Goal: Task Accomplishment & Management: Manage account settings

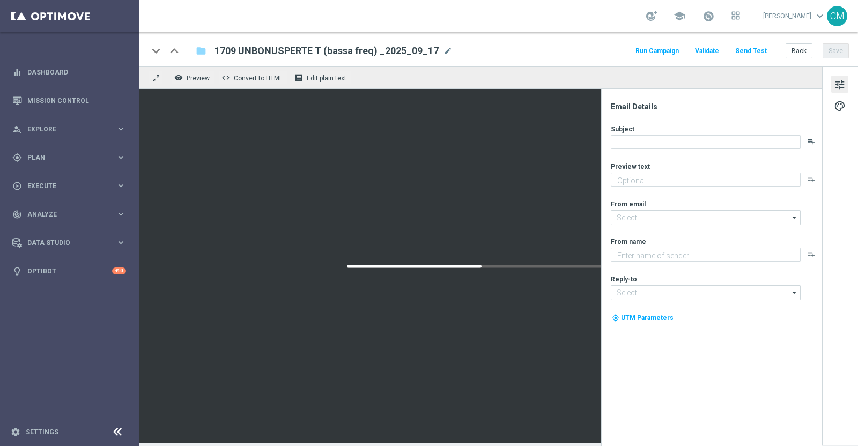
type textarea "Ti abbiamo accreditato 2€ di bonus Slot"
type input "[EMAIL_ADDRESS][DOMAIN_NAME]"
type textarea "Sisal"
type input "[EMAIL_ADDRESS][DOMAIN_NAME]"
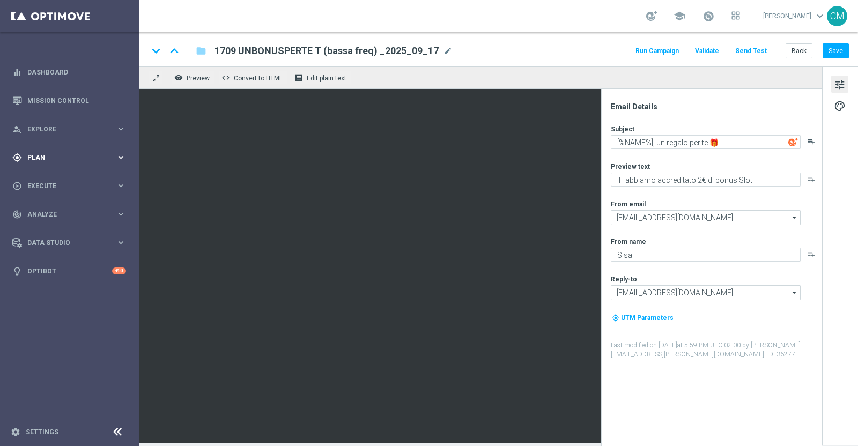
click at [67, 151] on div "gps_fixed Plan keyboard_arrow_right" at bounding box center [69, 157] width 138 height 28
click at [44, 179] on link "Target Groups" at bounding box center [70, 179] width 84 height 9
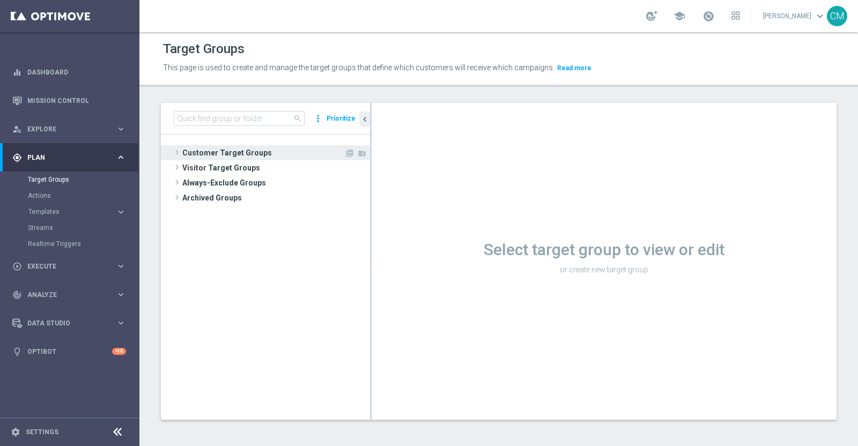
click at [254, 151] on span "Customer Target Groups" at bounding box center [263, 152] width 162 height 15
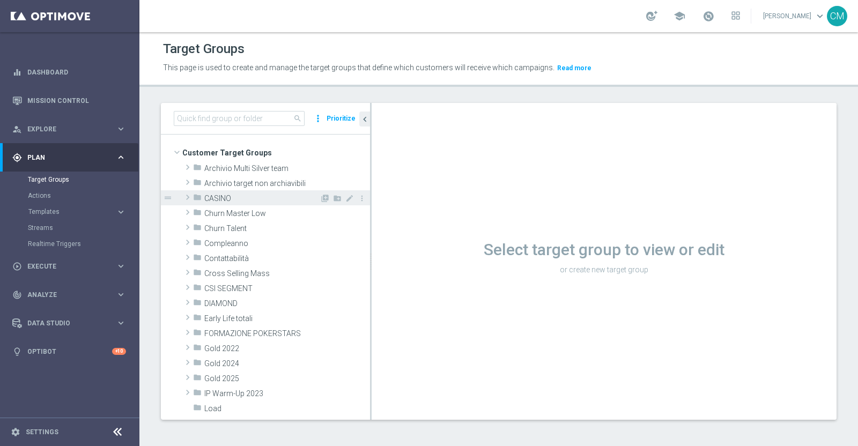
click at [235, 203] on div "folder CASINO" at bounding box center [256, 197] width 127 height 15
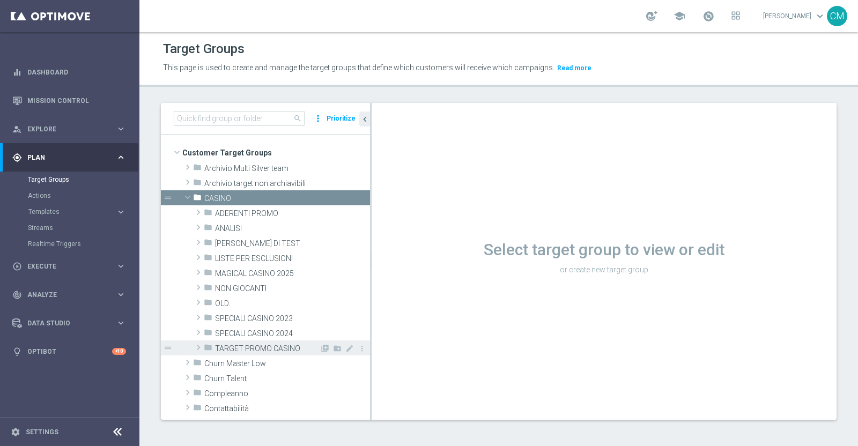
click at [261, 347] on span "TARGET PROMO CASINO" at bounding box center [267, 348] width 105 height 9
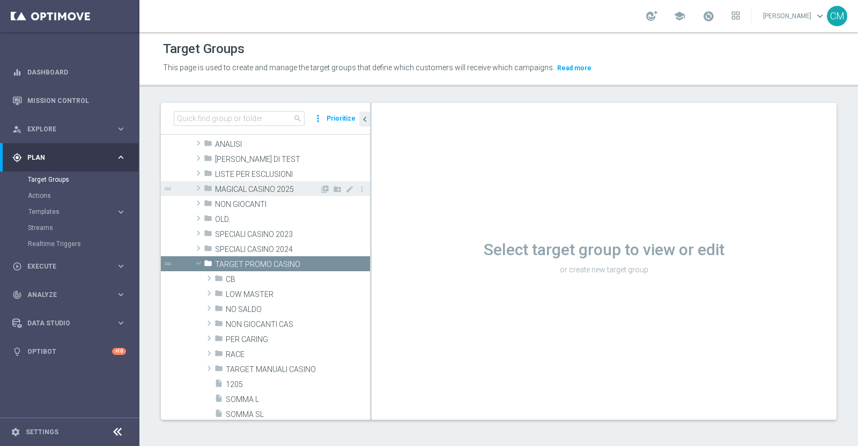
scroll to position [86, 0]
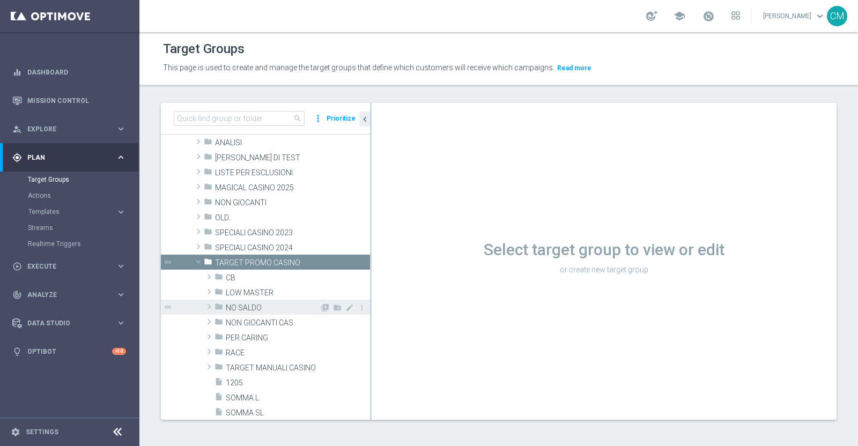
click at [253, 309] on span "NO SALDO" at bounding box center [273, 307] width 94 height 9
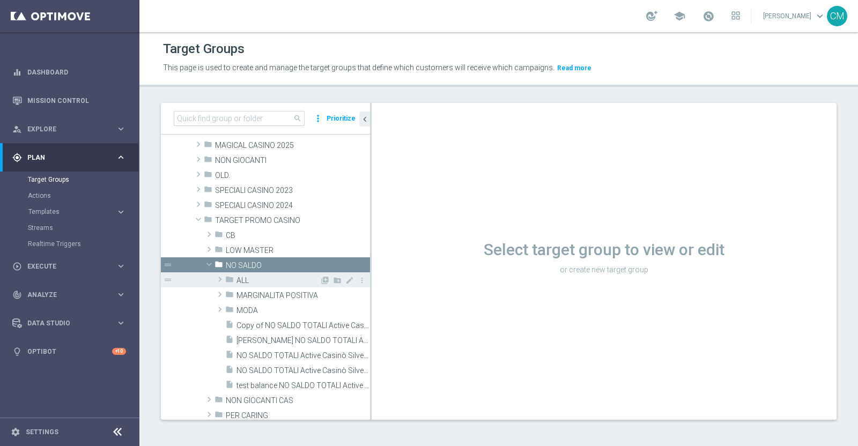
scroll to position [128, 0]
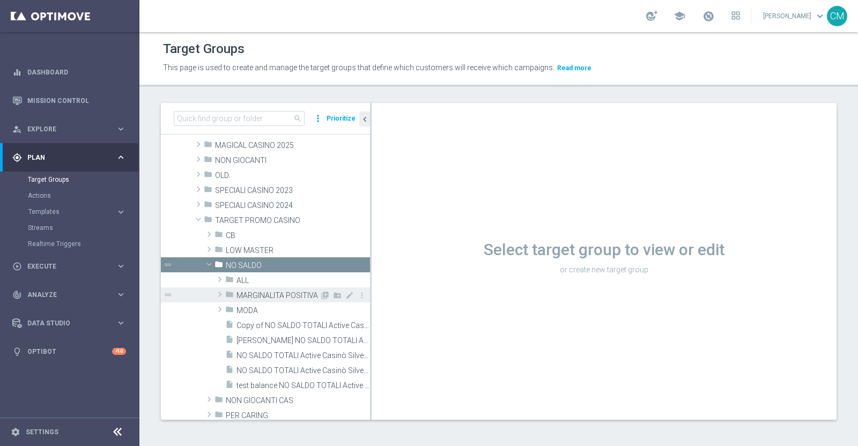
click at [263, 295] on span "MARGINALITA POSITIVA" at bounding box center [277, 295] width 83 height 9
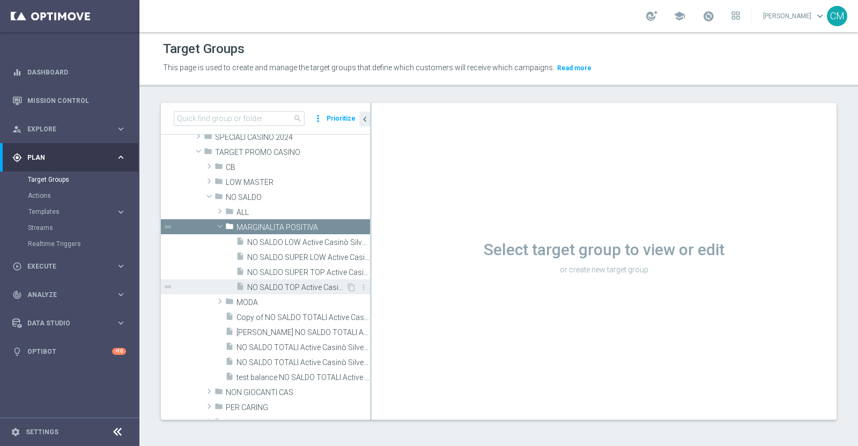
scroll to position [201, 0]
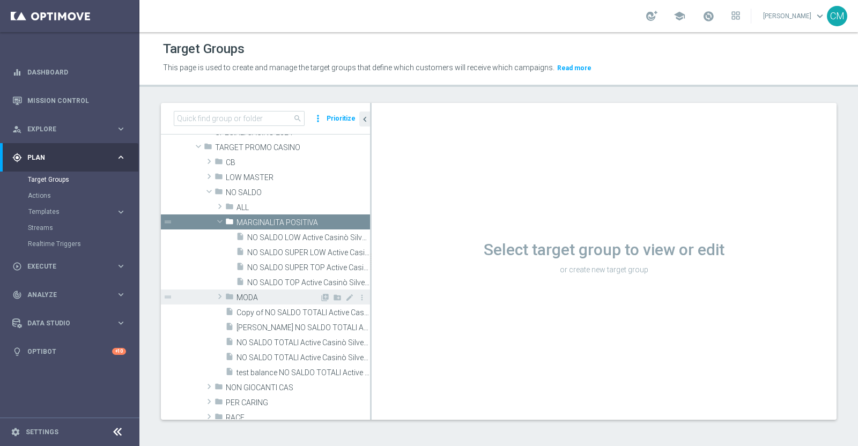
click at [266, 296] on span "MODA" at bounding box center [277, 297] width 83 height 9
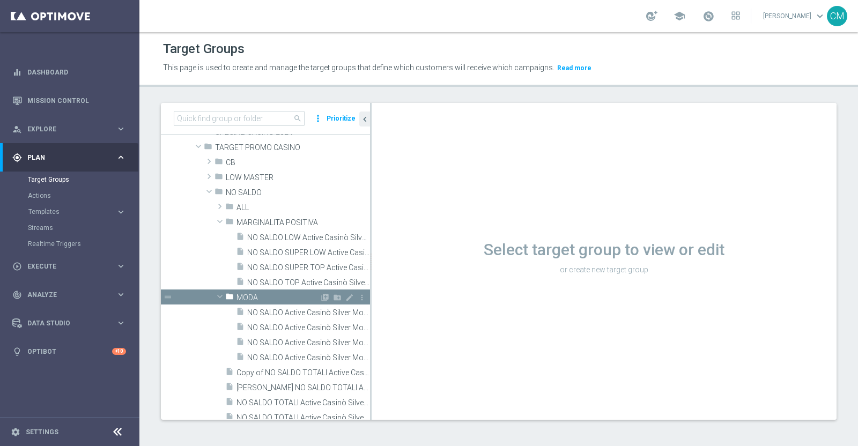
click at [266, 296] on span "MODA" at bounding box center [277, 297] width 83 height 9
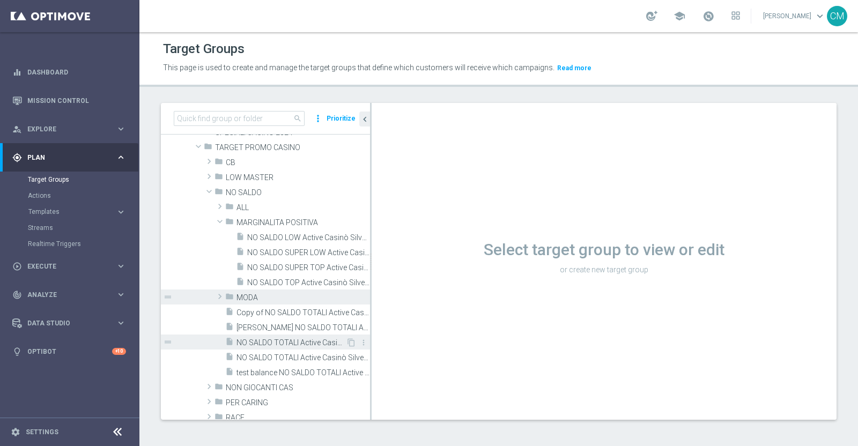
click at [287, 346] on span "NO SALDO TOTALI Active Casinò Silver no codice MP" at bounding box center [290, 342] width 109 height 9
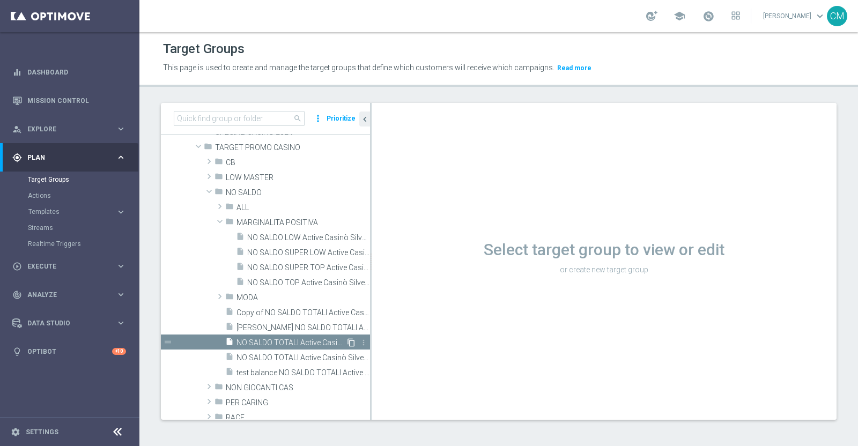
click at [347, 341] on icon "content_copy" at bounding box center [351, 342] width 9 height 9
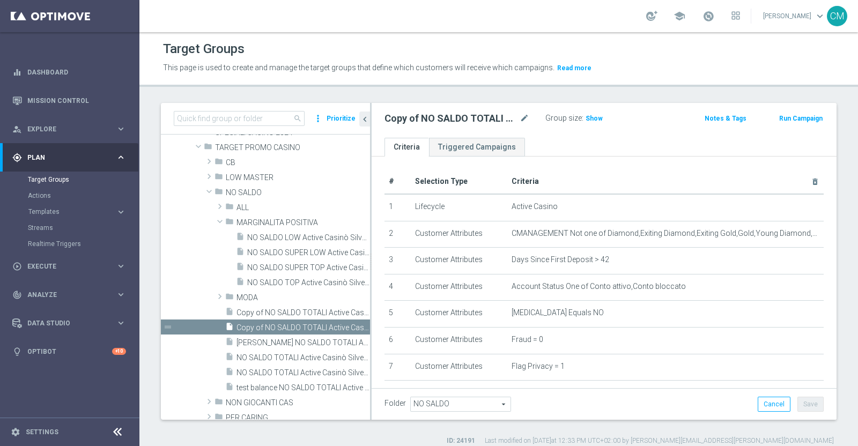
scroll to position [206, 0]
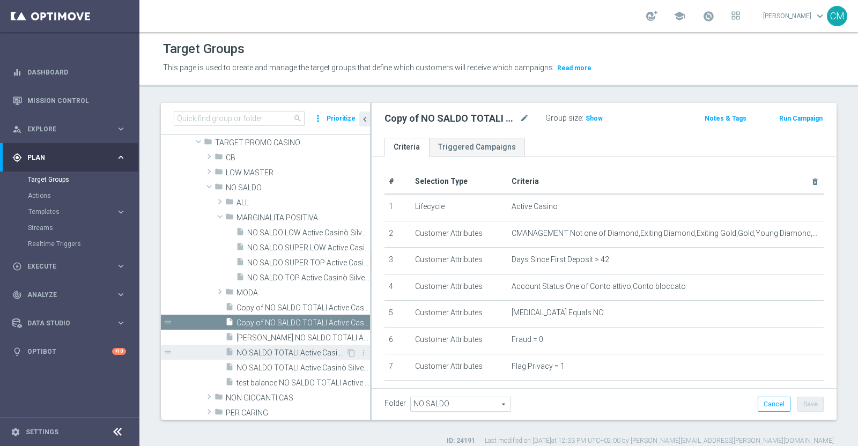
click at [294, 348] on span "NO SALDO TOTALI Active Casinò Silver no codice MP" at bounding box center [290, 352] width 109 height 9
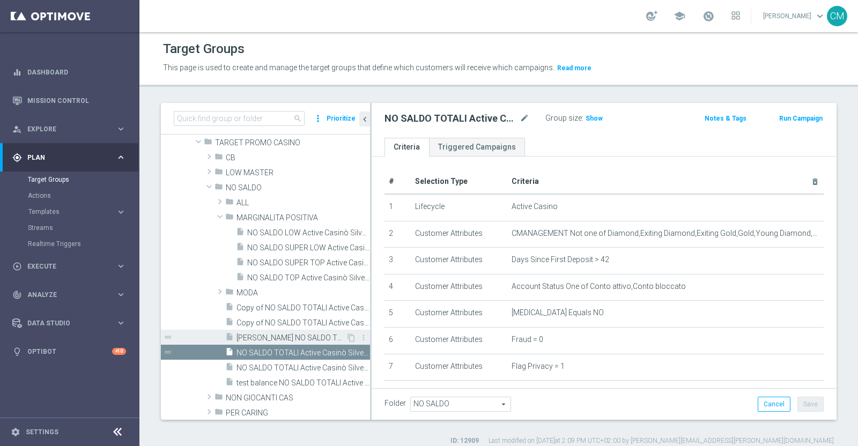
scroll to position [248, 0]
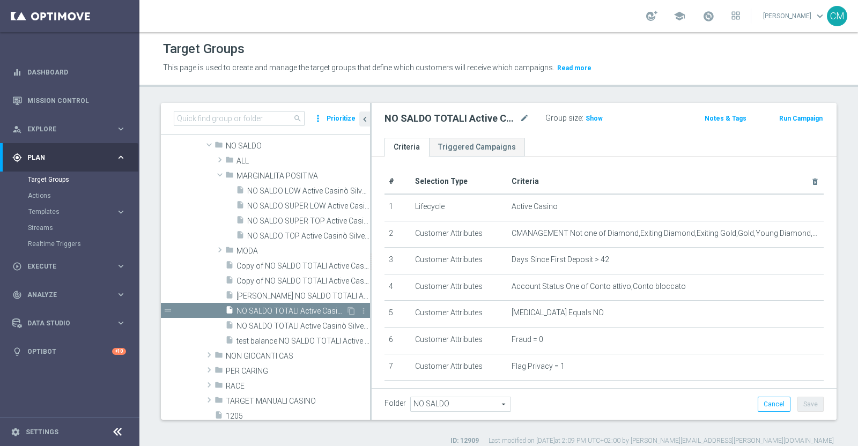
click at [302, 307] on span "NO SALDO TOTALI Active Casinò Silver no codice MP" at bounding box center [290, 311] width 109 height 9
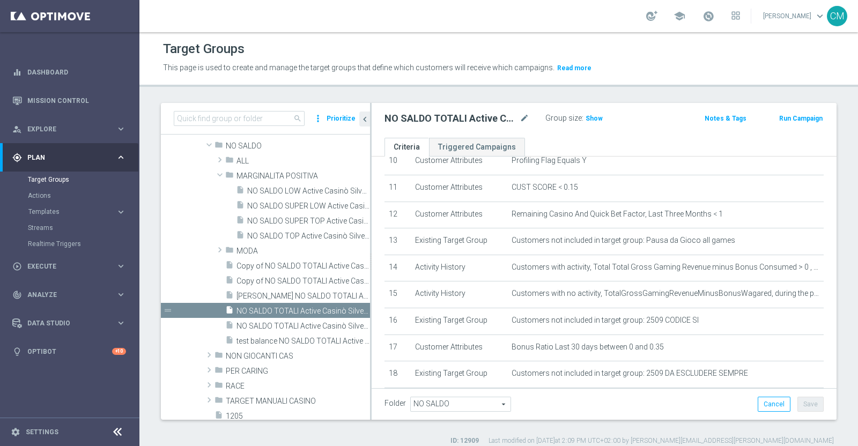
scroll to position [341, 0]
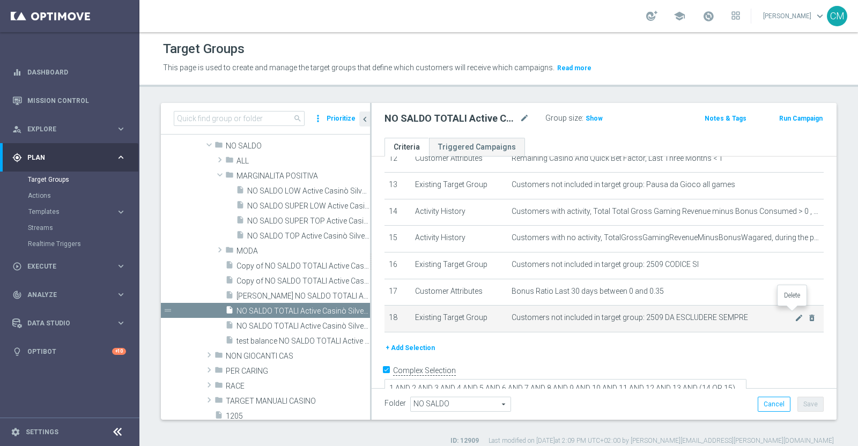
click at [794, 313] on div "mode_edit delete_forever" at bounding box center [804, 317] width 21 height 9
click at [807, 314] on icon "delete_forever" at bounding box center [811, 318] width 9 height 9
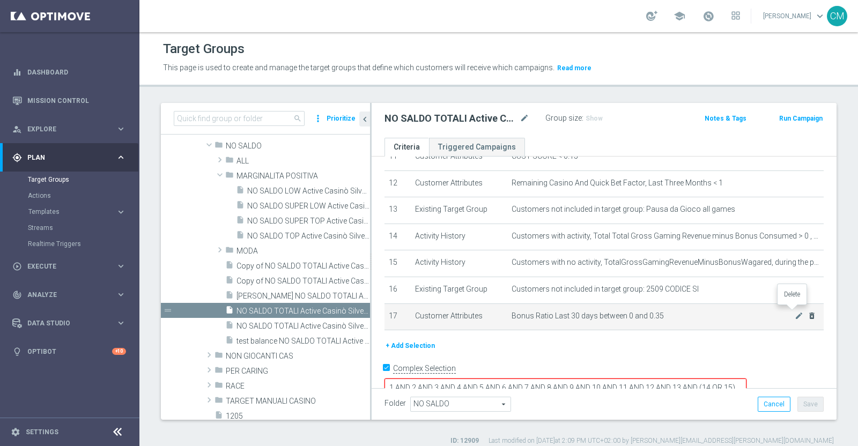
click at [807, 311] on icon "delete_forever" at bounding box center [811, 315] width 9 height 9
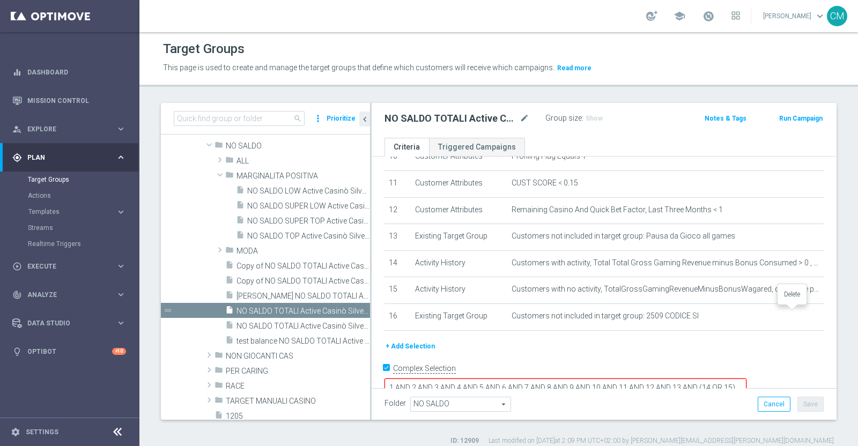
click at [0, 0] on icon "delete_forever" at bounding box center [0, 0] width 0 height 0
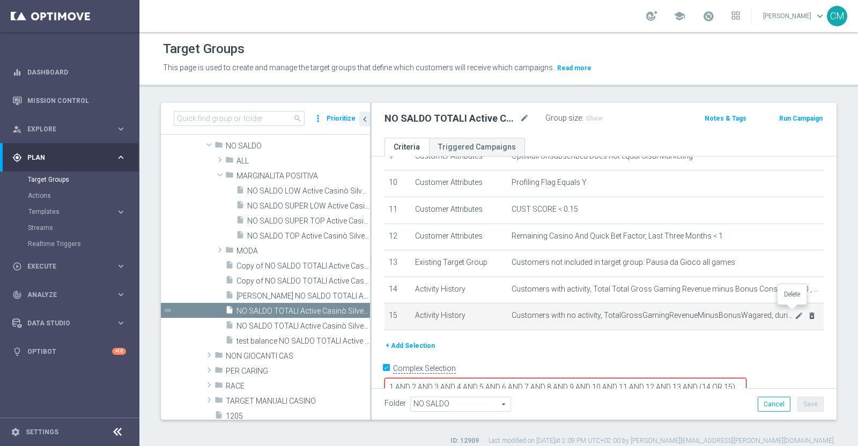
click at [807, 311] on icon "delete_forever" at bounding box center [811, 315] width 9 height 9
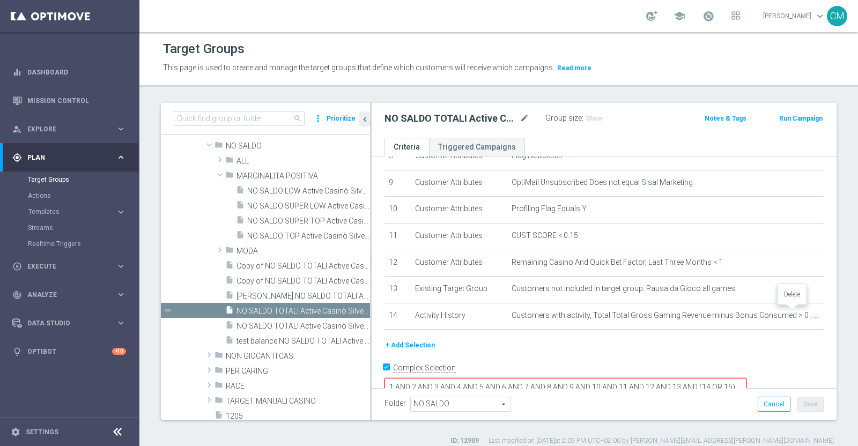
click at [0, 0] on icon "delete_forever" at bounding box center [0, 0] width 0 height 0
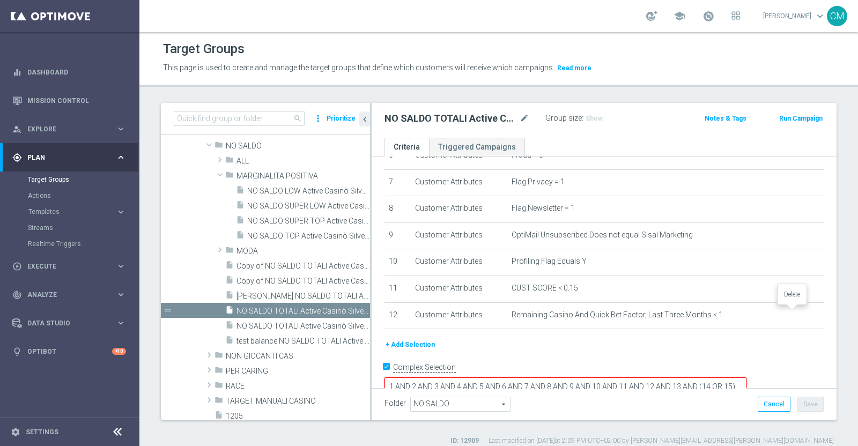
click at [0, 0] on icon "delete_forever" at bounding box center [0, 0] width 0 height 0
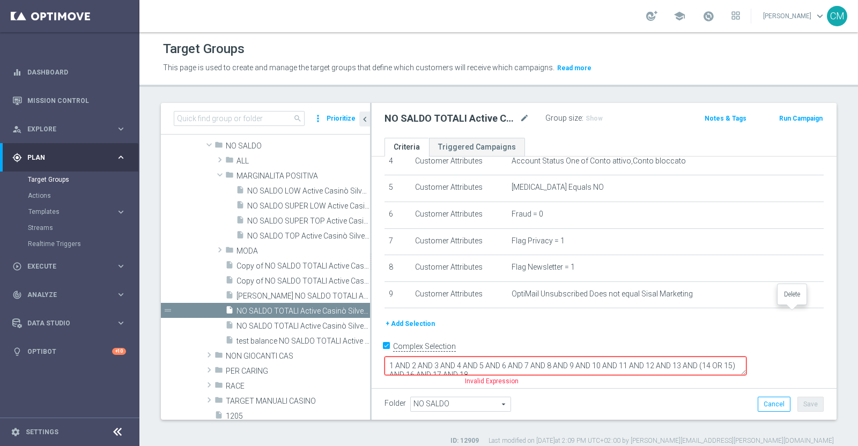
scroll to position [105, 0]
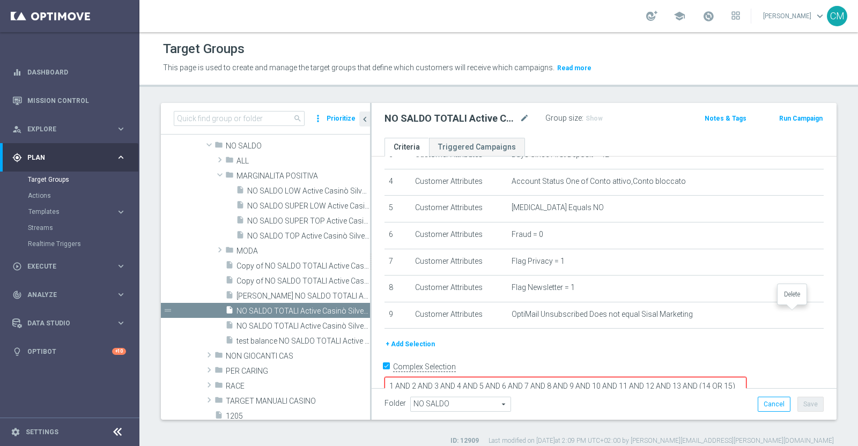
click at [0, 0] on icon "delete_forever" at bounding box center [0, 0] width 0 height 0
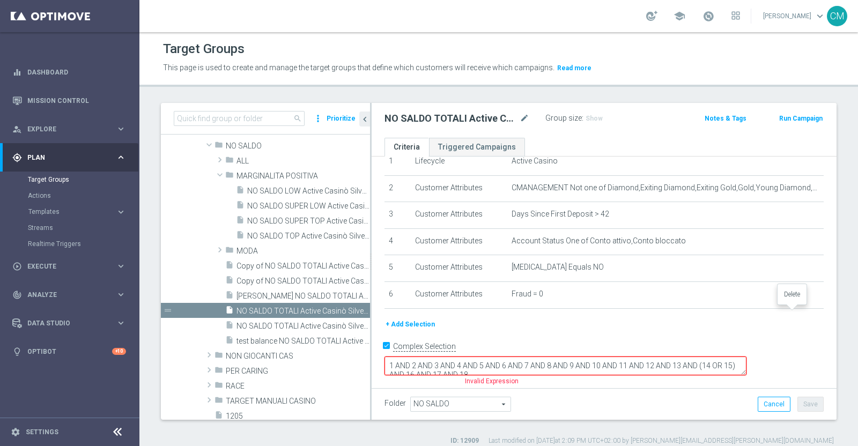
scroll to position [26, 0]
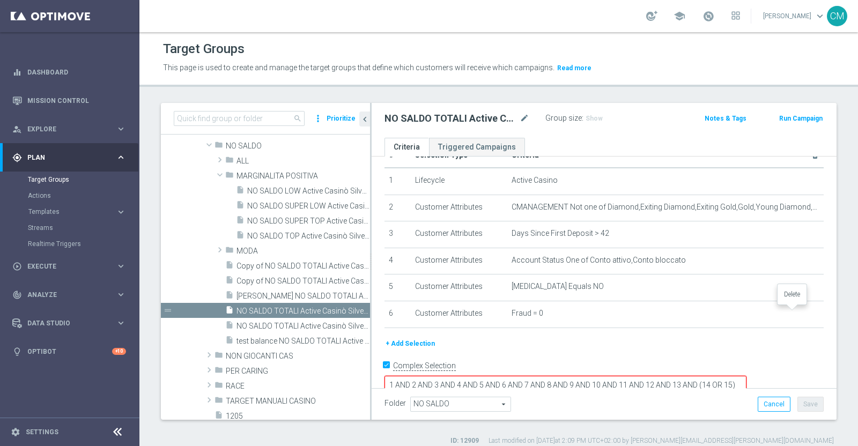
click at [0, 0] on icon "delete_forever" at bounding box center [0, 0] width 0 height 0
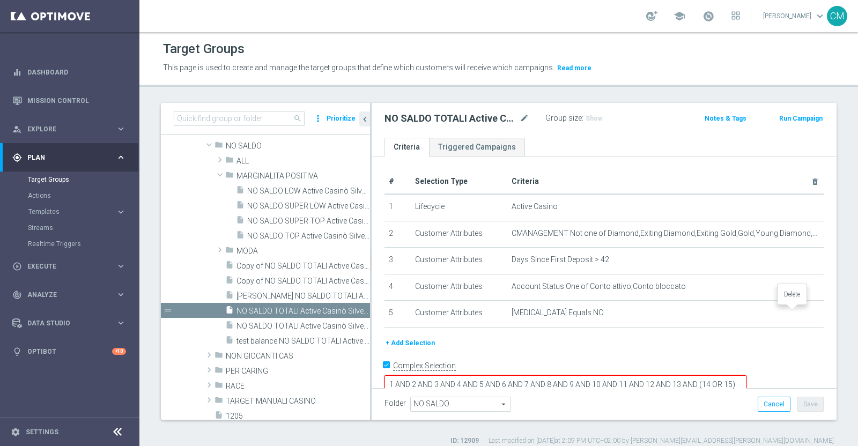
click at [0, 0] on icon "delete_forever" at bounding box center [0, 0] width 0 height 0
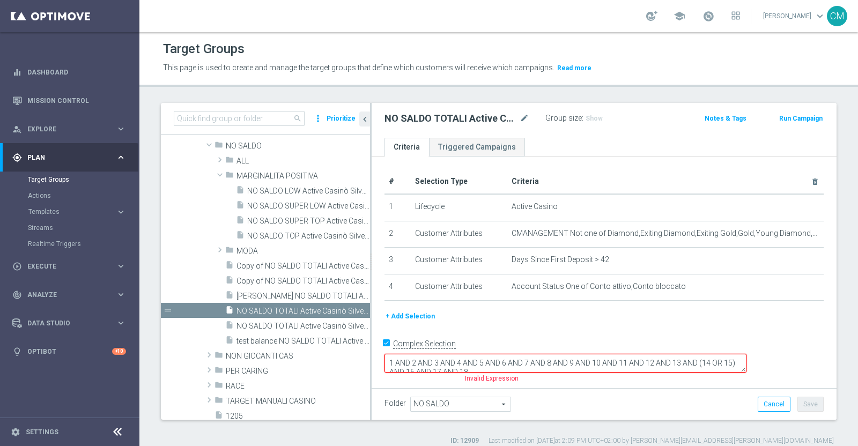
scroll to position [0, 0]
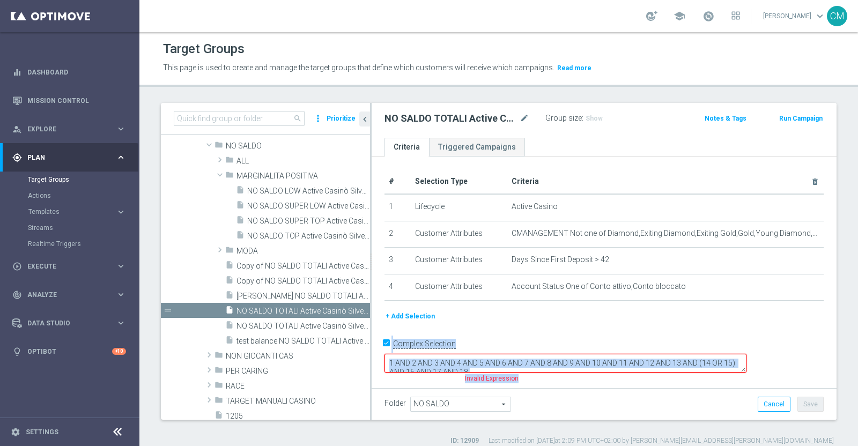
click at [795, 310] on div "+ Add Selection" at bounding box center [603, 316] width 455 height 12
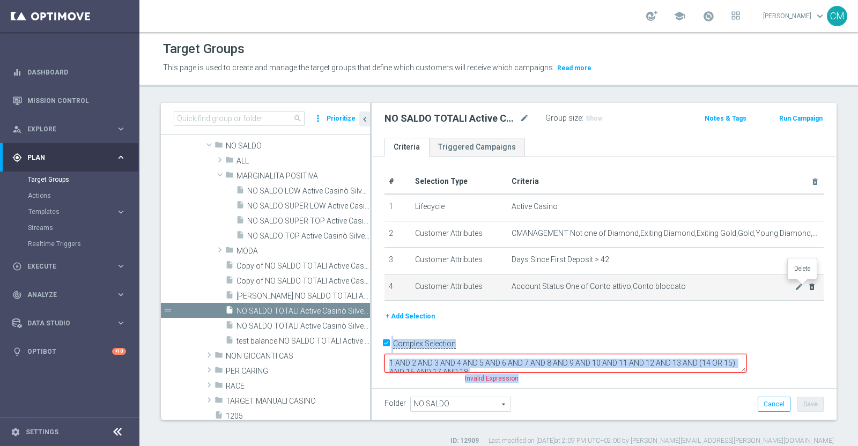
click at [807, 287] on icon "delete_forever" at bounding box center [811, 286] width 9 height 9
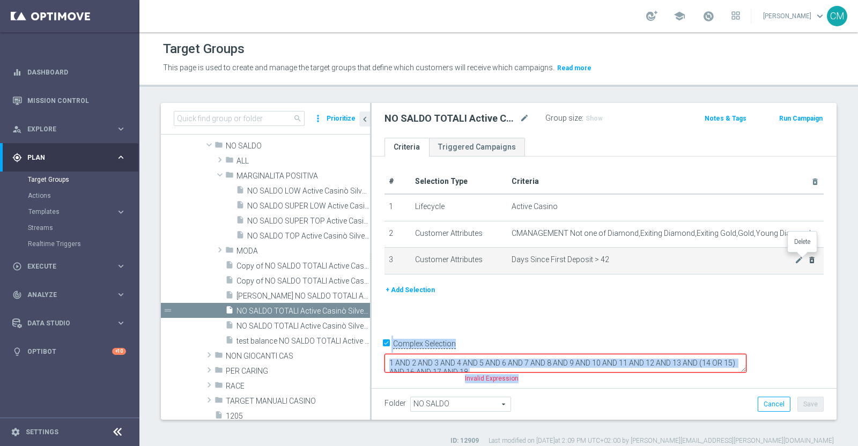
click at [807, 258] on icon "delete_forever" at bounding box center [811, 260] width 9 height 9
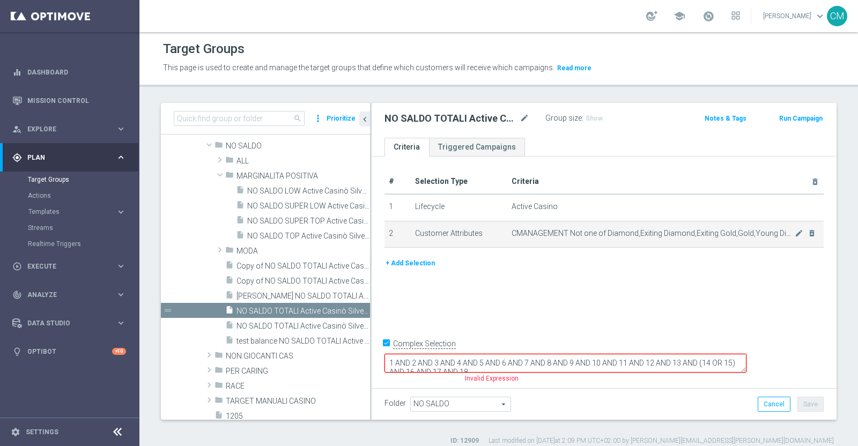
click at [801, 237] on td "CMANAGEMENT Not one of Diamond,Exiting Diamond,Exiting Gold,Gold,Young Diamond,…" at bounding box center [665, 234] width 316 height 27
click at [807, 231] on icon "delete_forever" at bounding box center [811, 233] width 9 height 9
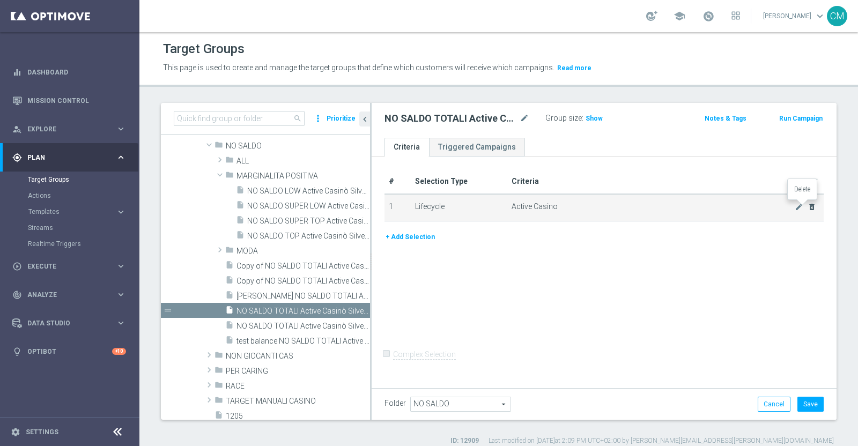
click at [807, 208] on icon "delete_forever" at bounding box center [811, 207] width 9 height 9
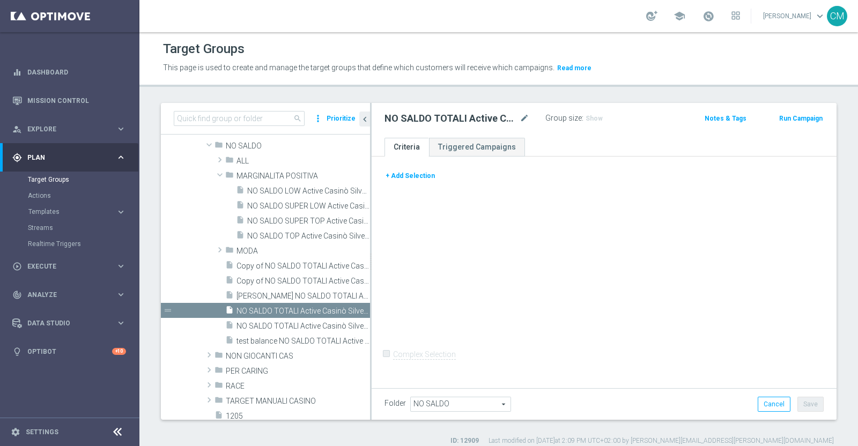
click at [411, 176] on button "+ Add Selection" at bounding box center [409, 176] width 51 height 12
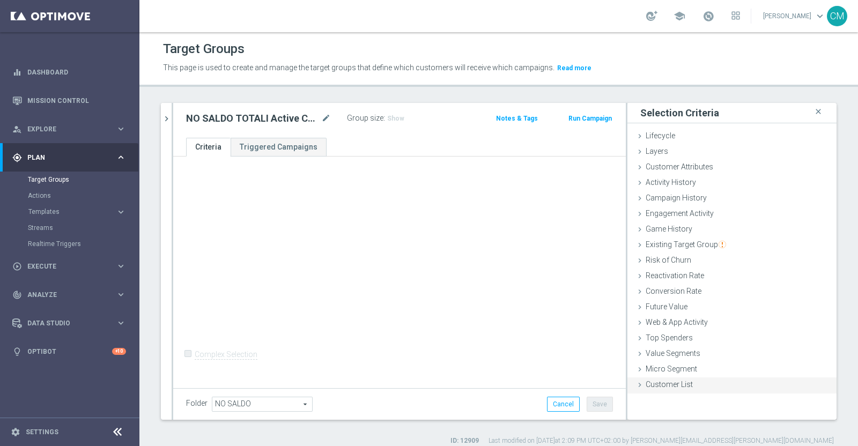
click at [687, 382] on div "Customer List done" at bounding box center [731, 385] width 209 height 16
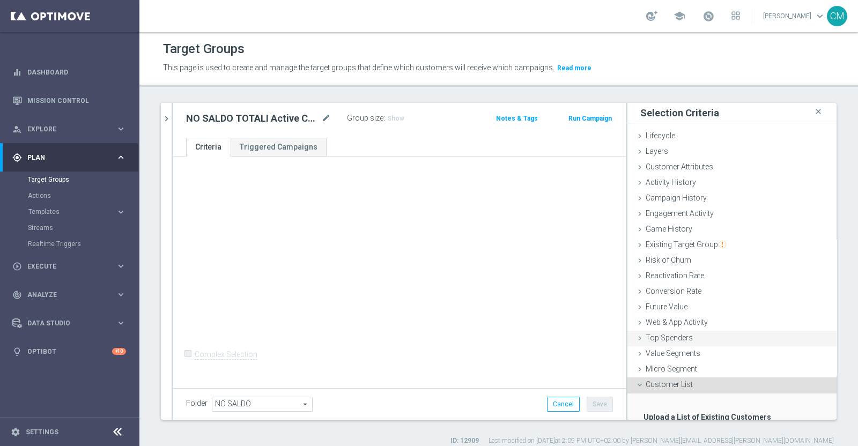
scroll to position [71, 0]
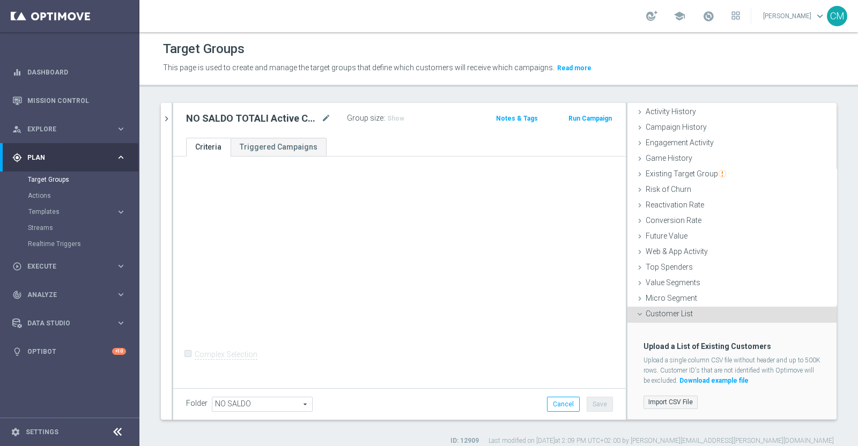
click at [667, 401] on label "Import CSV File" at bounding box center [670, 402] width 54 height 13
click at [0, 0] on input "Import CSV File" at bounding box center [0, 0] width 0 height 0
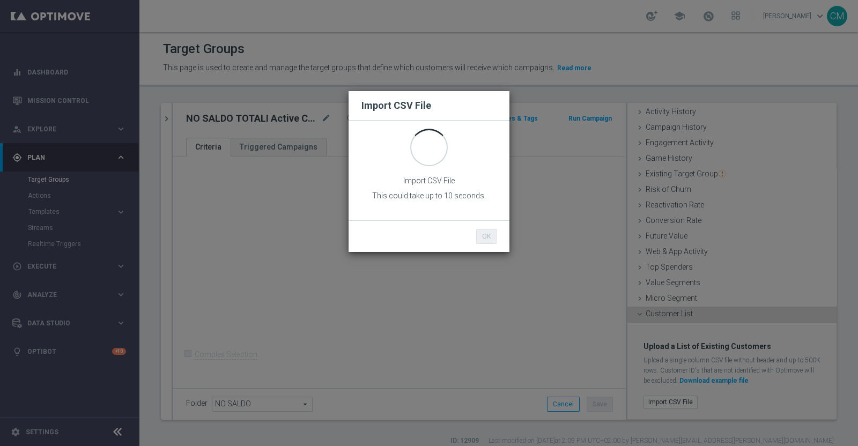
scroll to position [0, 0]
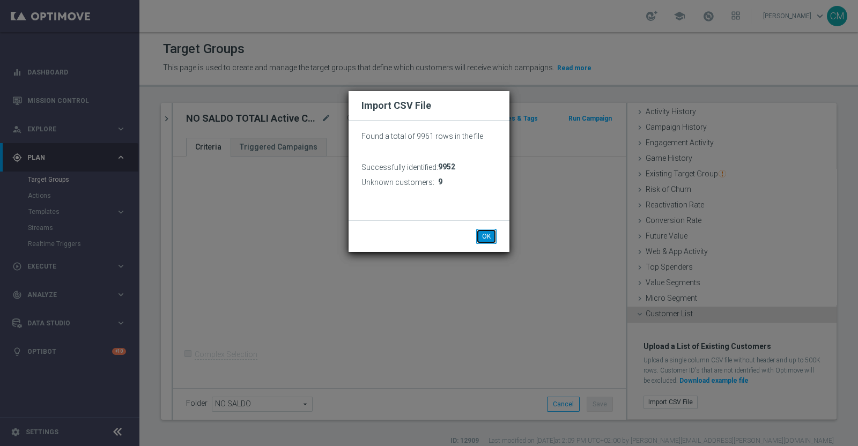
click at [486, 234] on button "OK" at bounding box center [486, 236] width 20 height 15
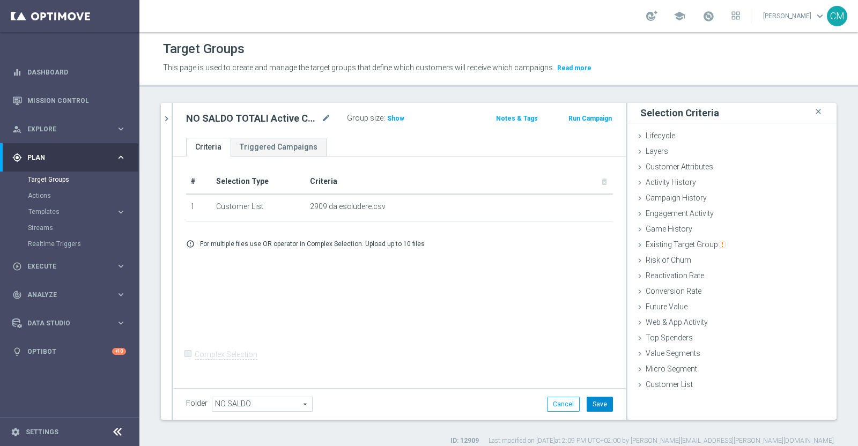
click at [592, 400] on button "Save" at bounding box center [599, 404] width 26 height 15
click at [174, 118] on div "NO SALDO TOTALI Active Casinò Silver no codice MP mode_edit Group size : Show N…" at bounding box center [399, 120] width 452 height 35
click at [169, 117] on icon "chevron_right" at bounding box center [166, 119] width 10 height 10
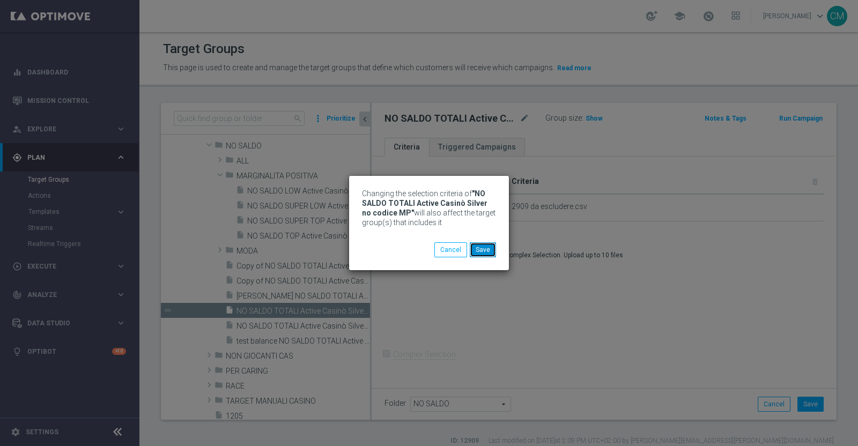
click at [489, 247] on button "Save" at bounding box center [483, 249] width 26 height 15
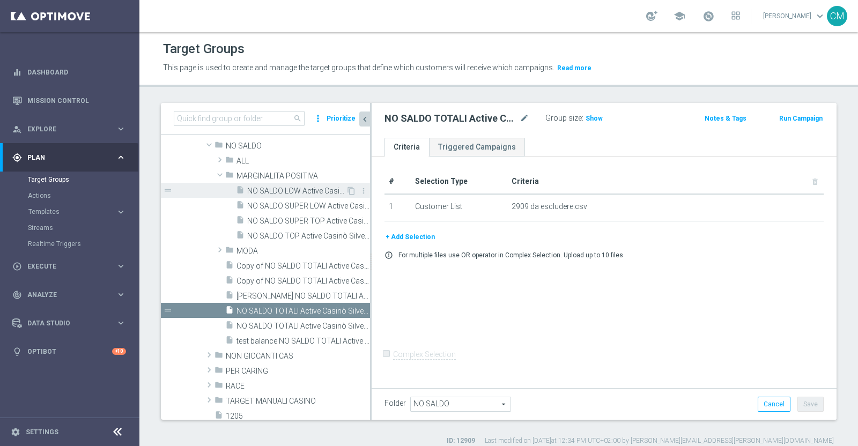
click at [307, 183] on div "insert_drive_file NO SALDO LOW Active Casinò Silver MARG POS" at bounding box center [291, 190] width 110 height 15
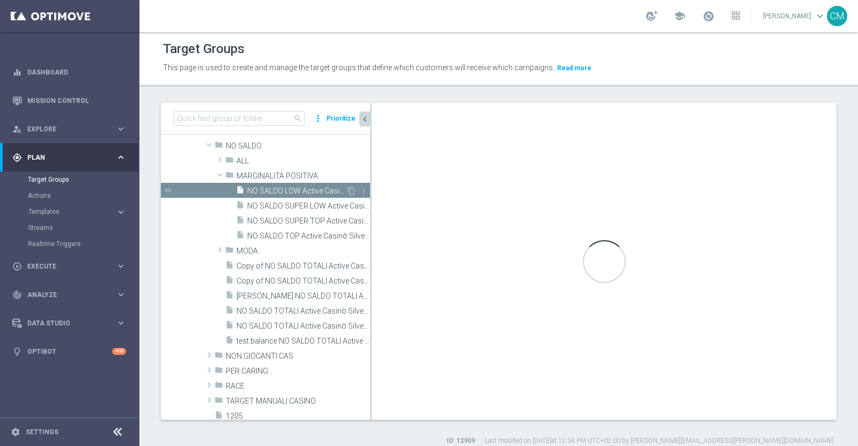
checkbox input "true"
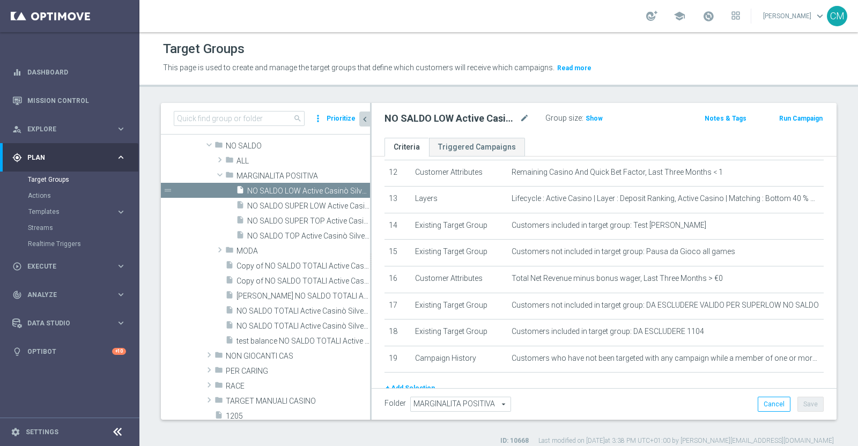
scroll to position [367, 0]
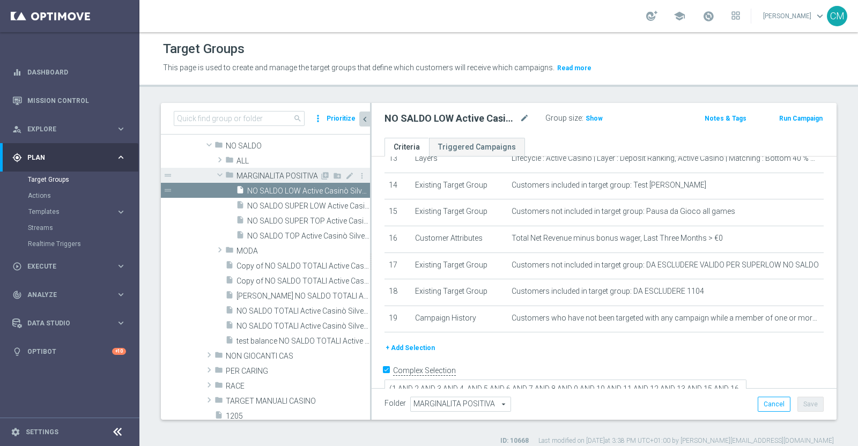
click at [289, 173] on span "MARGINALITA POSITIVA" at bounding box center [277, 176] width 83 height 9
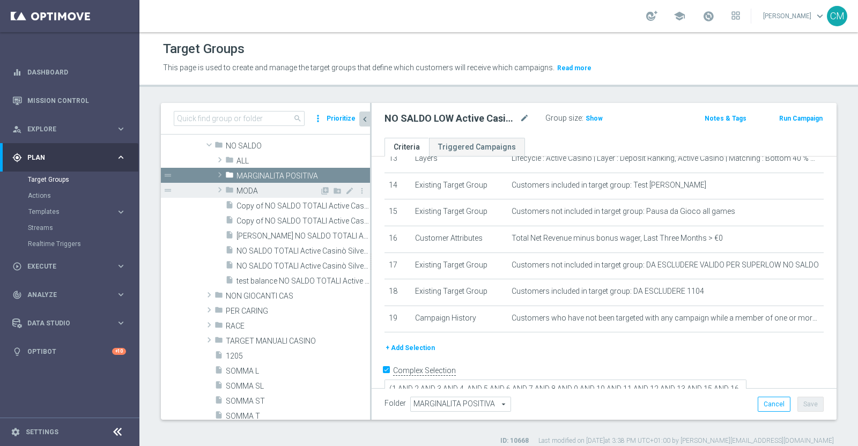
click at [258, 187] on span "MODA" at bounding box center [277, 191] width 83 height 9
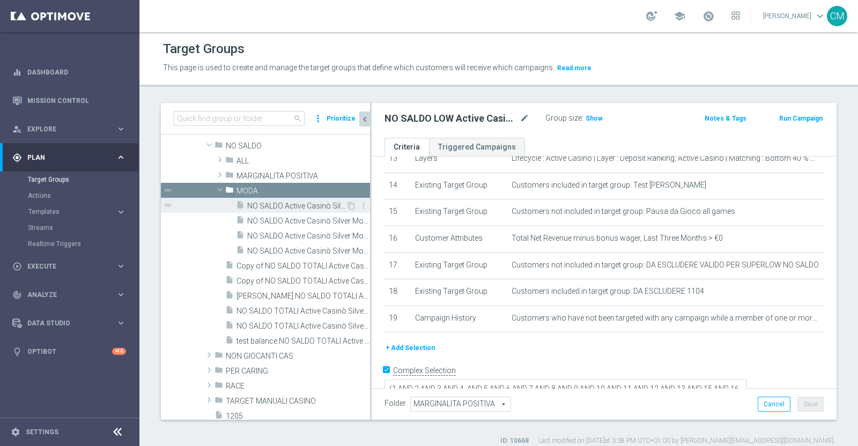
click at [278, 205] on span "NO SALDO Active Casinò Silver Moda >60" at bounding box center [296, 206] width 99 height 9
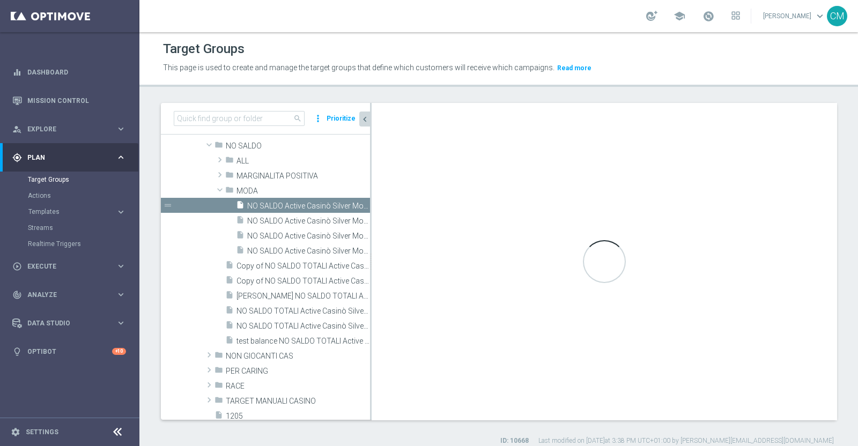
type input "MODA"
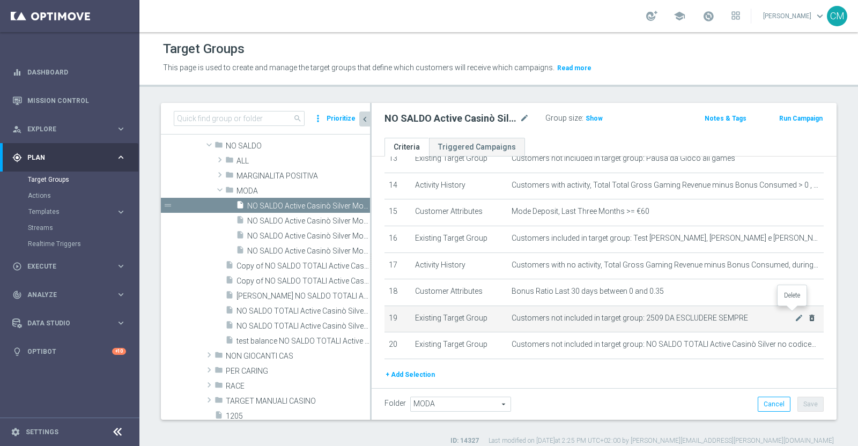
click at [807, 314] on icon "delete_forever" at bounding box center [811, 318] width 9 height 9
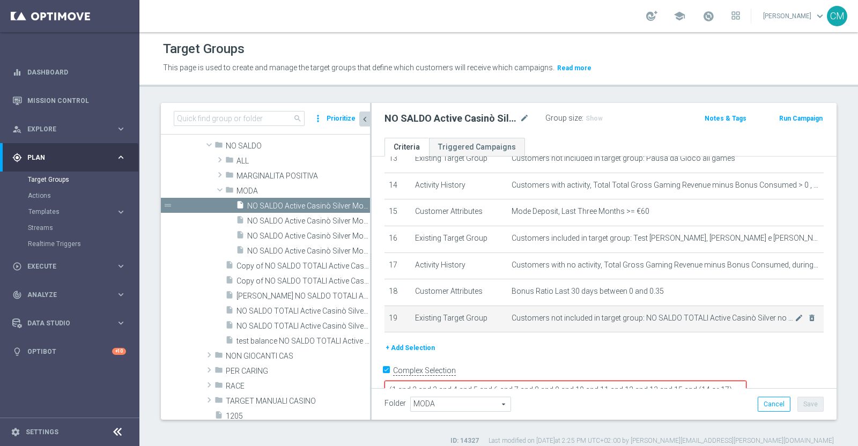
scroll to position [368, 0]
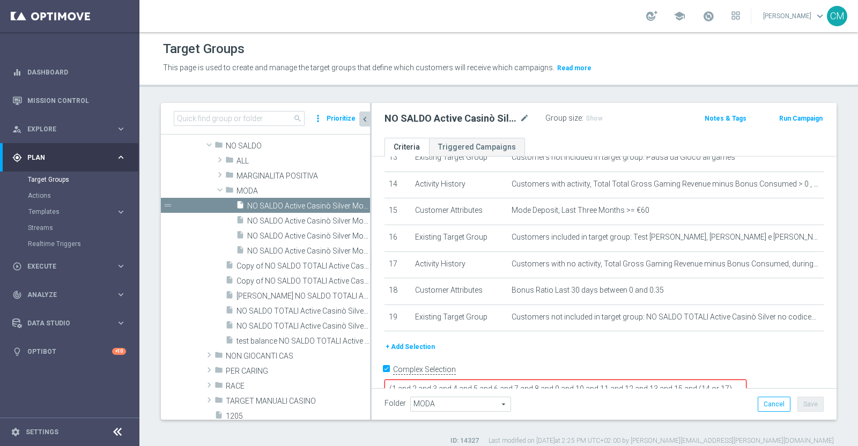
click at [563, 380] on textarea "(1 and 2 and 3 and 4 and 5 and 6 and 7 and 8 and 9 and 10 and 11 and 12 and 13 …" at bounding box center [565, 389] width 362 height 19
click at [806, 400] on button "Save" at bounding box center [810, 404] width 26 height 15
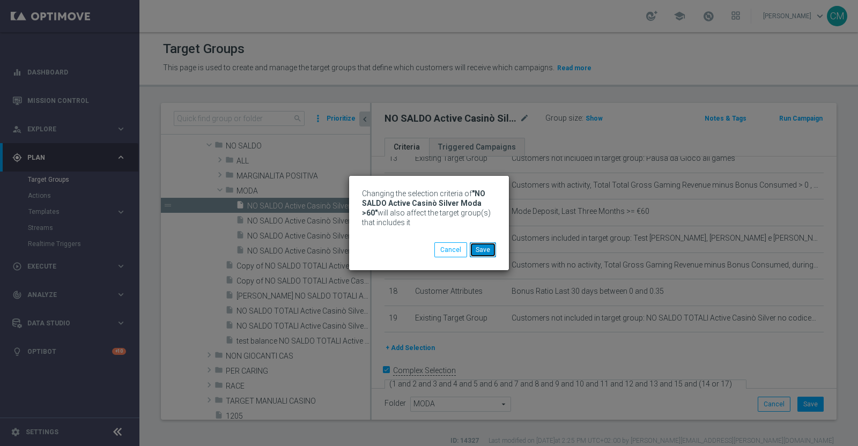
click at [485, 250] on button "Save" at bounding box center [483, 249] width 26 height 15
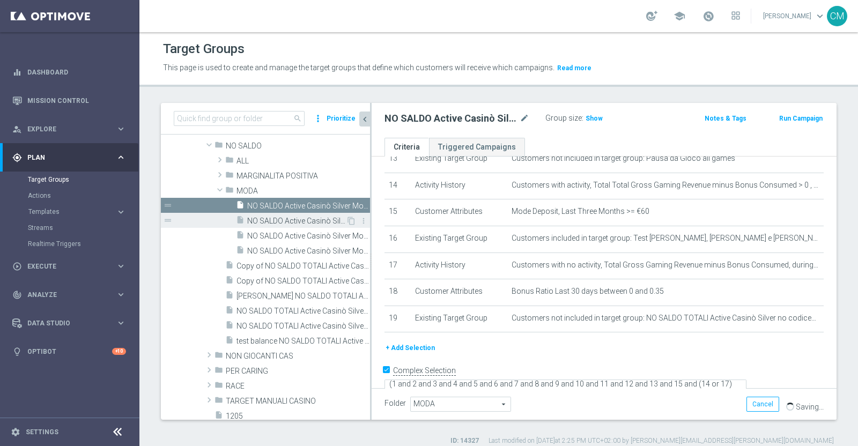
click at [298, 218] on span "NO SALDO Active Casinò Silver Moda 0-15€" at bounding box center [296, 221] width 99 height 9
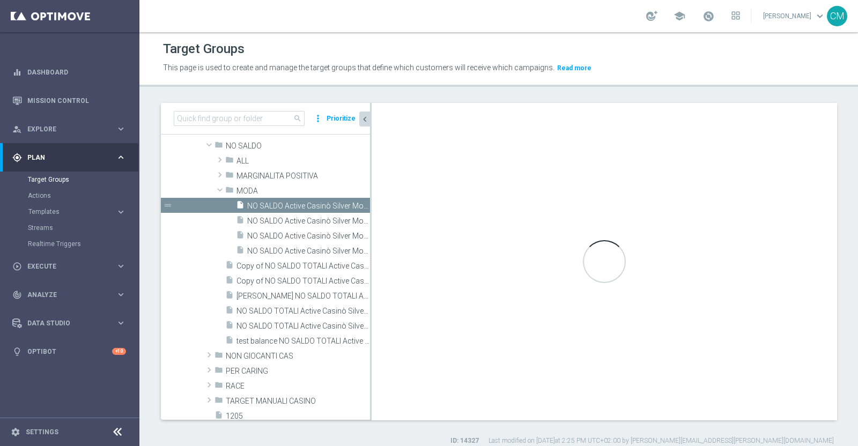
scroll to position [9, 0]
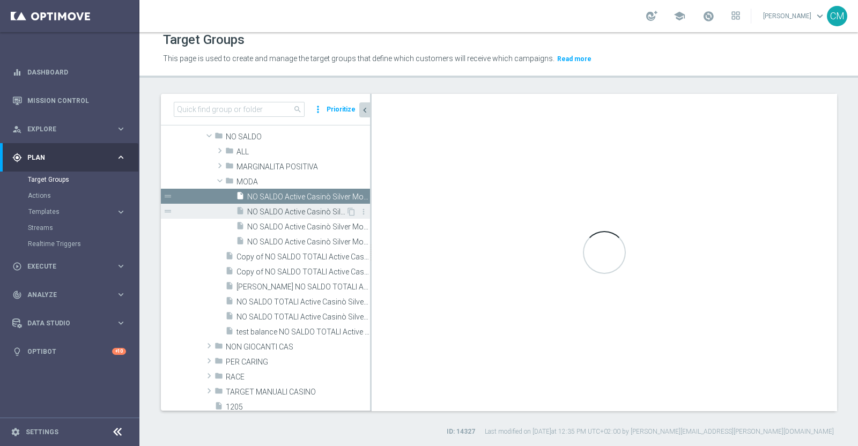
click at [293, 207] on span "NO SALDO Active Casinò Silver Moda 0-15€" at bounding box center [296, 211] width 99 height 9
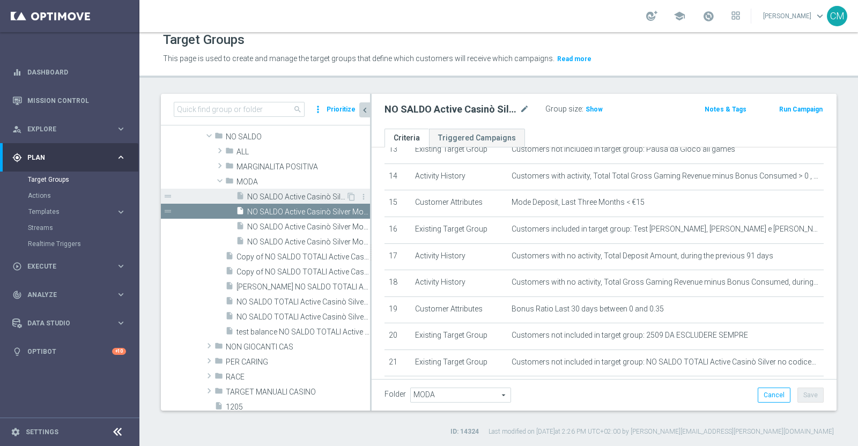
click at [295, 192] on span "NO SALDO Active Casinò Silver Moda >60" at bounding box center [296, 196] width 99 height 9
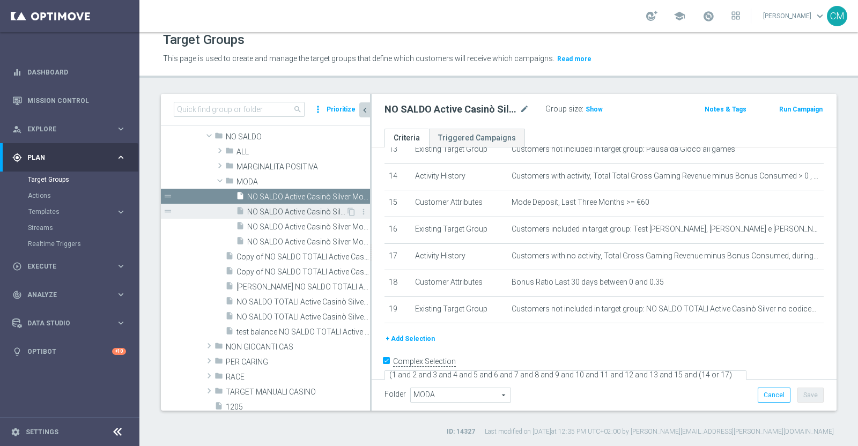
click at [297, 207] on span "NO SALDO Active Casinò Silver Moda 0-15€" at bounding box center [296, 211] width 99 height 9
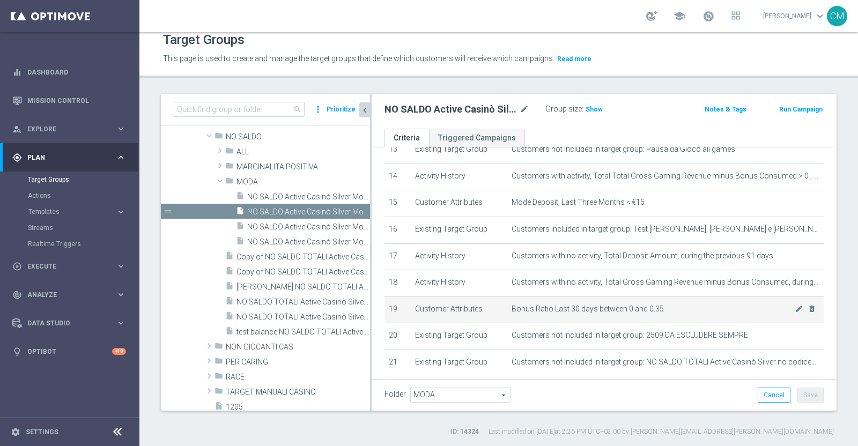
scroll to position [420, 0]
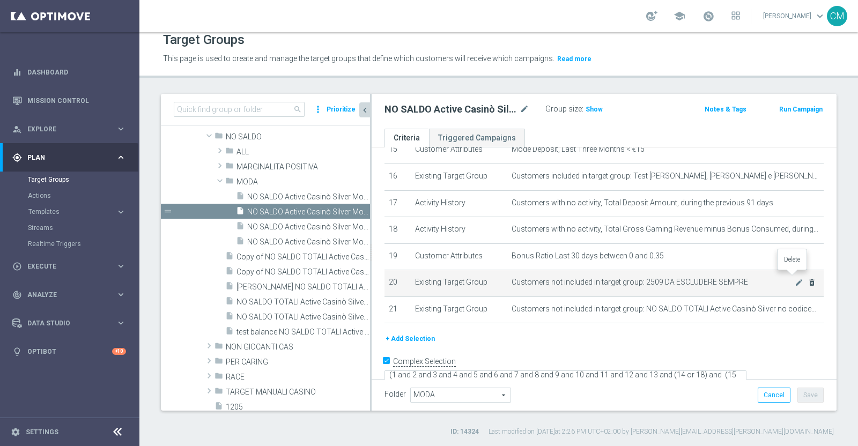
click at [807, 278] on icon "delete_forever" at bounding box center [811, 282] width 9 height 9
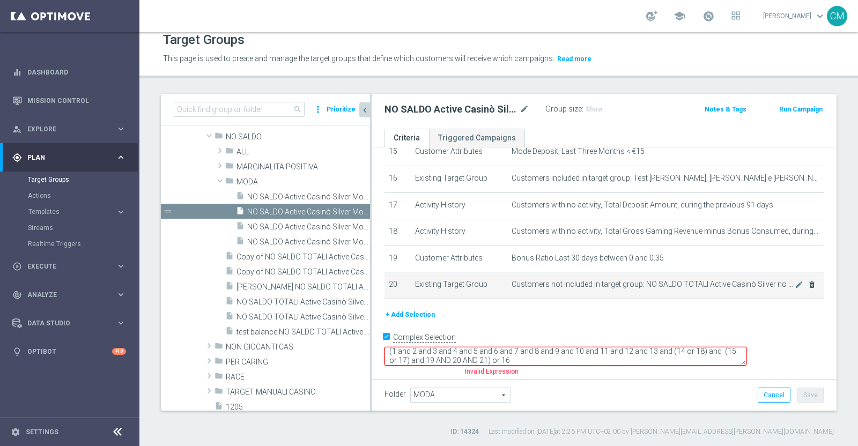
scroll to position [395, 0]
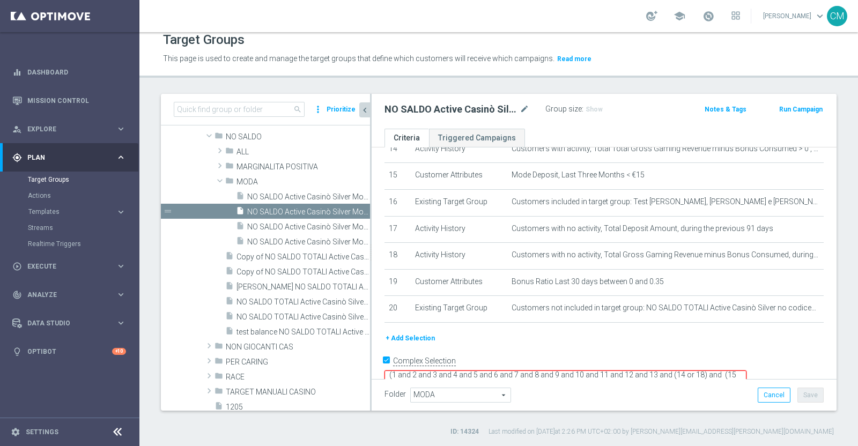
click at [594, 370] on textarea "(1 and 2 and 3 and 4 and 5 and 6 and 7 and 8 and 9 and 10 and 11 and 12 and 13 …" at bounding box center [565, 379] width 362 height 19
click at [798, 390] on button "Save" at bounding box center [810, 395] width 26 height 15
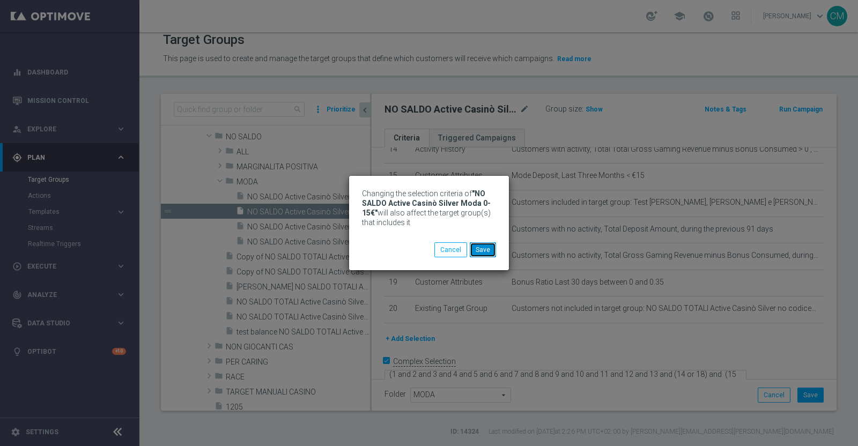
click at [482, 249] on button "Save" at bounding box center [483, 249] width 26 height 15
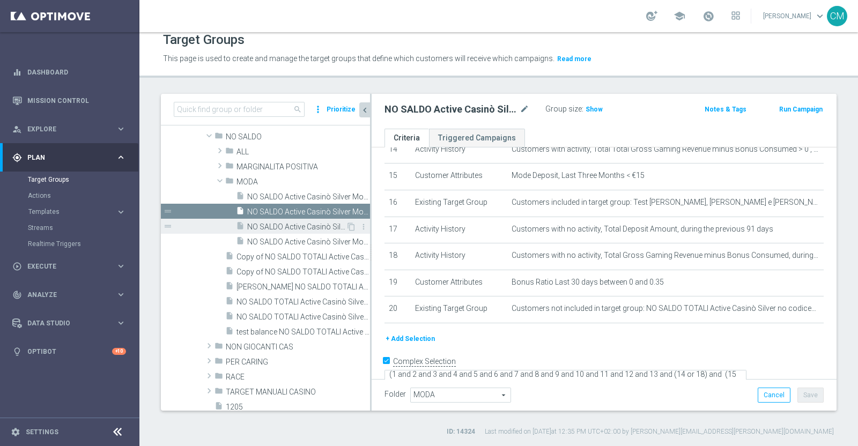
click at [309, 228] on span "NO SALDO Active Casinò Silver Moda 15-29,99" at bounding box center [296, 226] width 99 height 9
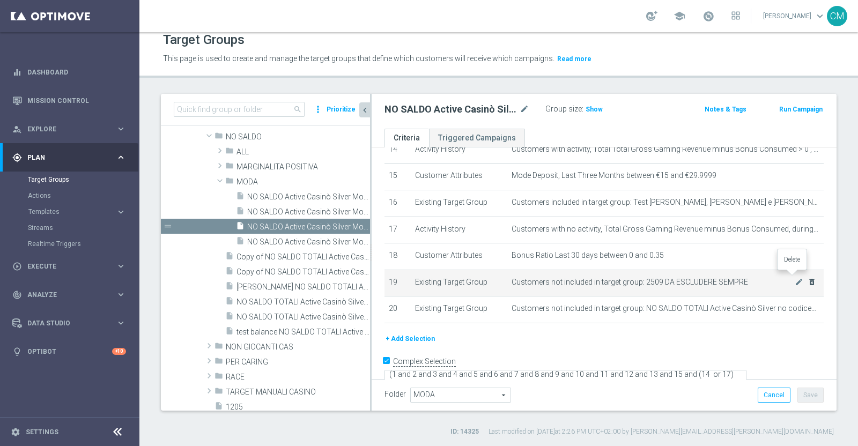
click at [807, 278] on icon "delete_forever" at bounding box center [811, 282] width 9 height 9
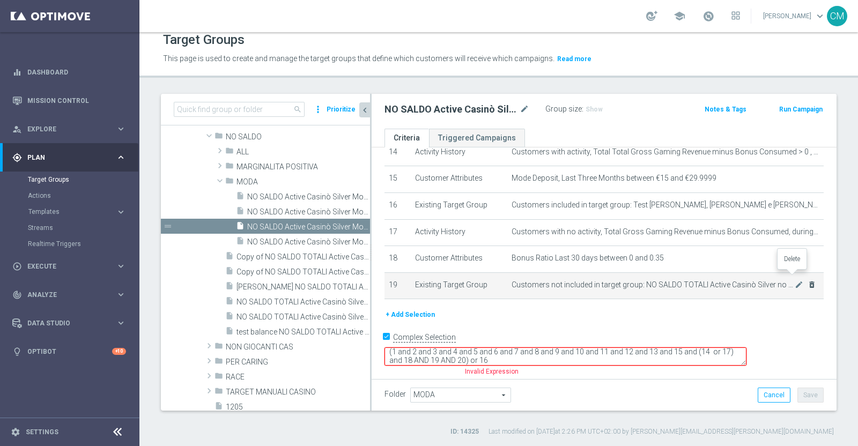
scroll to position [368, 0]
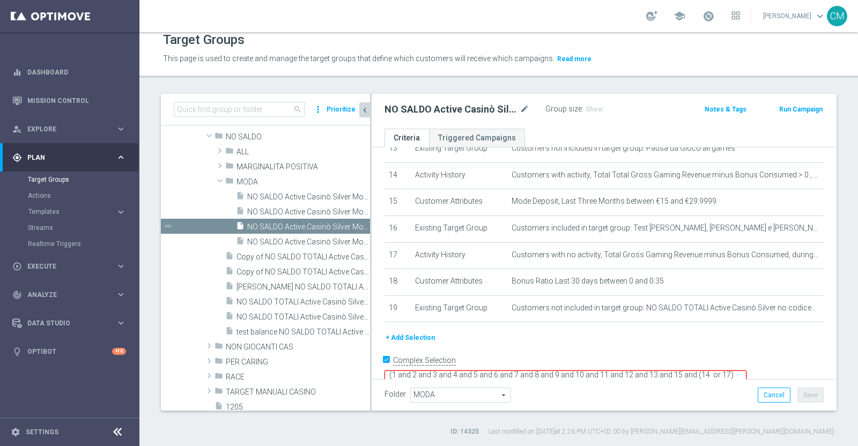
click at [564, 370] on textarea "(1 and 2 and 3 and 4 and 5 and 6 and 7 and 8 and 9 and 10 and 11 and 12 and 13 …" at bounding box center [565, 379] width 362 height 19
click at [801, 392] on button "Save" at bounding box center [810, 395] width 26 height 15
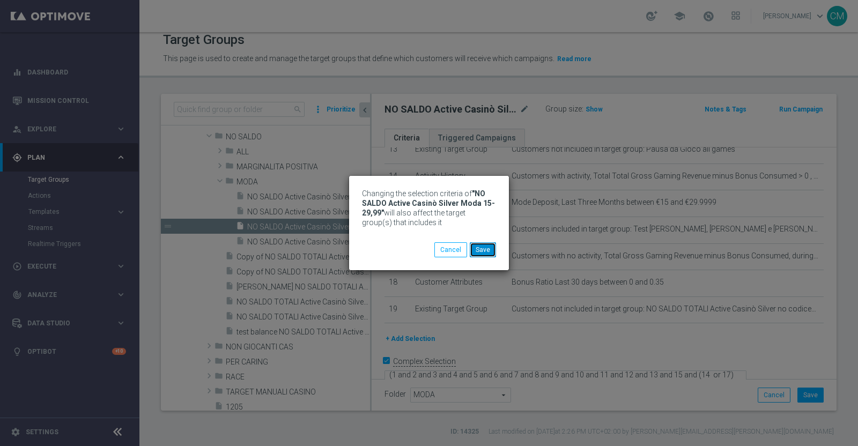
click at [488, 245] on button "Save" at bounding box center [483, 249] width 26 height 15
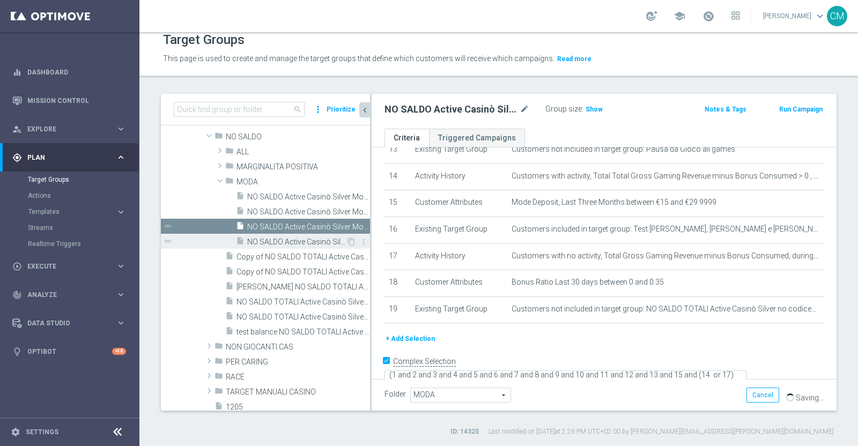
click at [299, 237] on span "NO SALDO Active Casinò Silver Moda 30-59,99" at bounding box center [296, 241] width 99 height 9
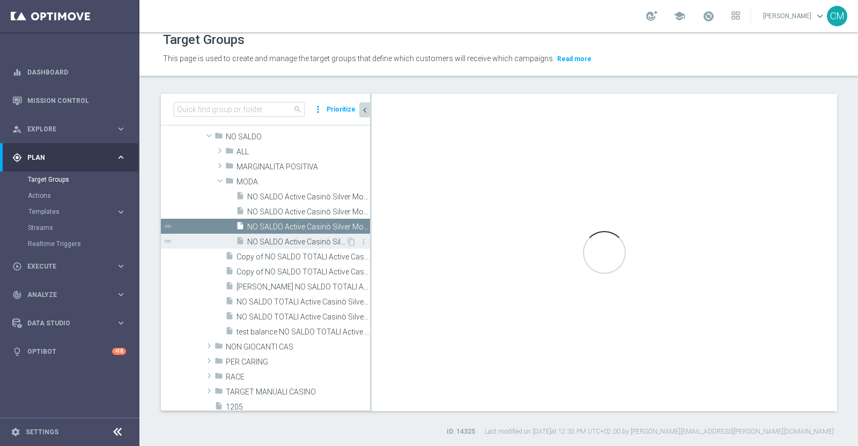
click at [314, 241] on span "NO SALDO Active Casinò Silver Moda 30-59,99" at bounding box center [296, 241] width 99 height 9
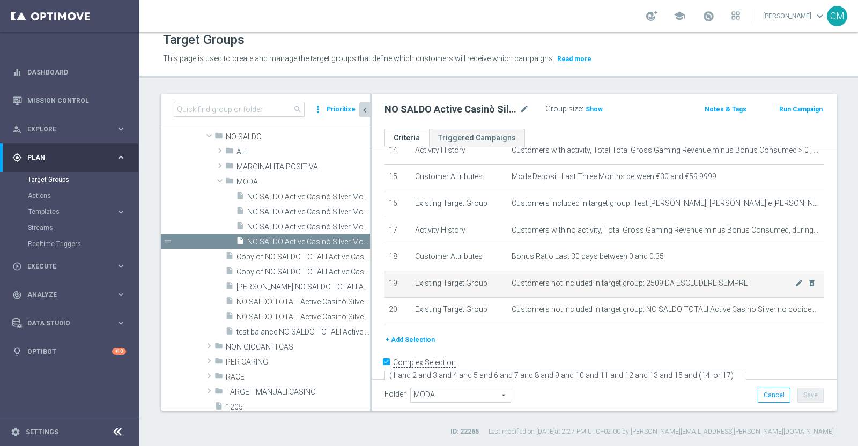
scroll to position [394, 0]
click at [807, 278] on icon "delete_forever" at bounding box center [811, 282] width 9 height 9
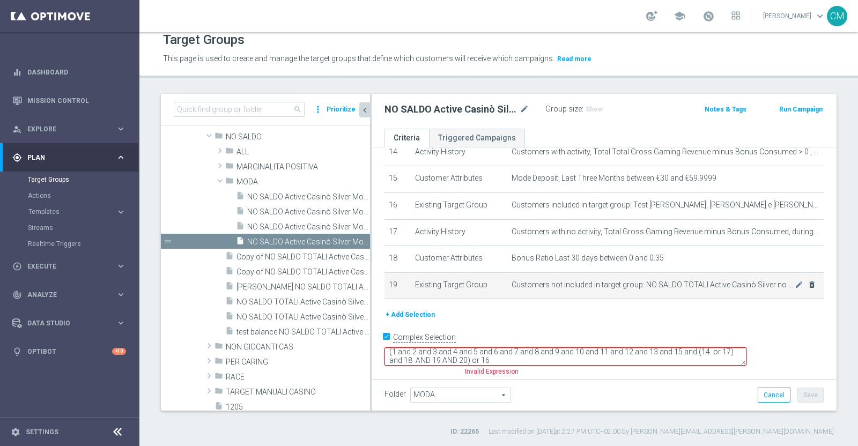
scroll to position [368, 0]
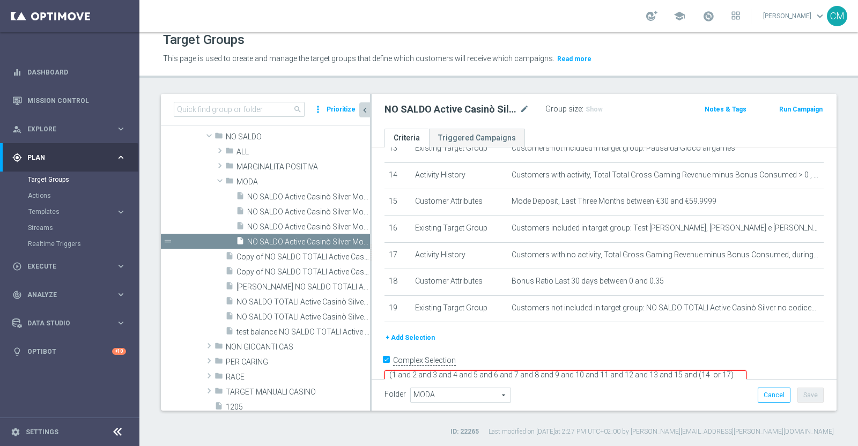
click at [567, 370] on textarea "(1 and 2 and 3 and 4 and 5 and 6 and 7 and 8 and 9 and 10 and 11 and 12 and 13 …" at bounding box center [565, 379] width 362 height 19
type textarea "(1 and 2 and 3 and 4 and 5 and 6 and 7 and 8 and 9 and 10 and 11 and 12 and 13 …"
click at [797, 395] on button "Save" at bounding box center [810, 395] width 26 height 15
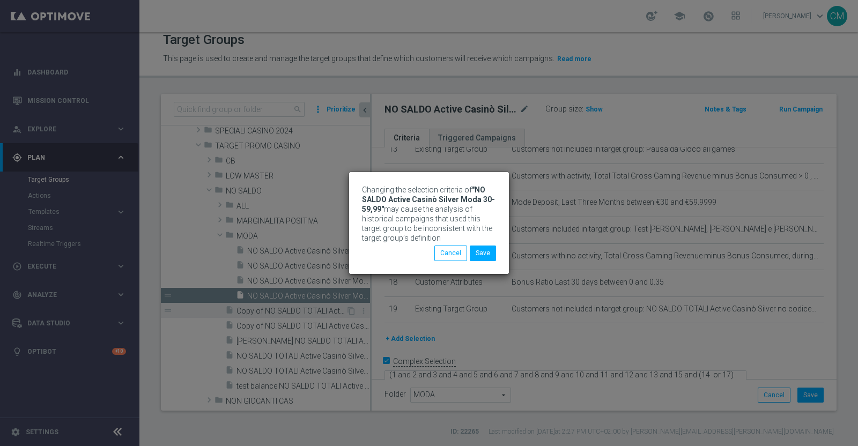
scroll to position [193, 0]
click at [488, 262] on div "Changing the selection criteria of "NO SALDO Active Casinò Silver Moda 30-59,99…" at bounding box center [429, 222] width 160 height 101
click at [485, 257] on button "Save" at bounding box center [483, 253] width 26 height 15
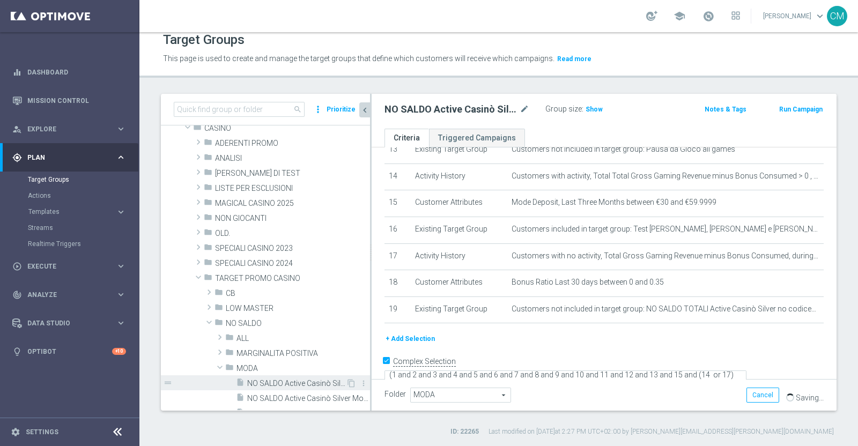
scroll to position [51, 0]
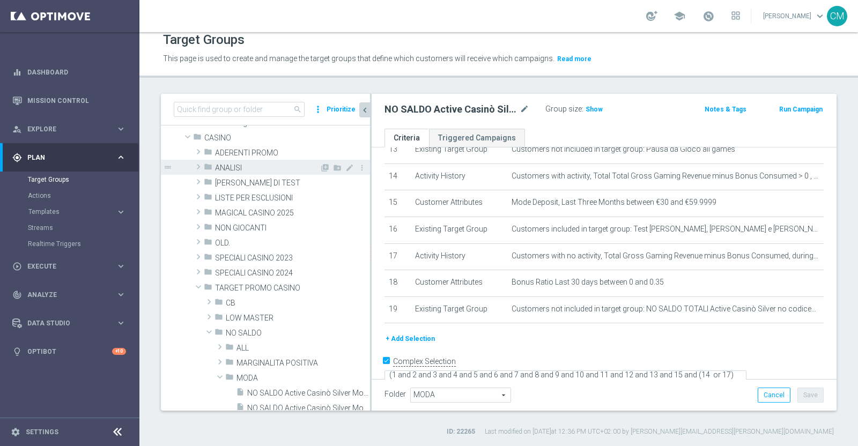
click at [236, 165] on span "ANALISI" at bounding box center [267, 167] width 105 height 9
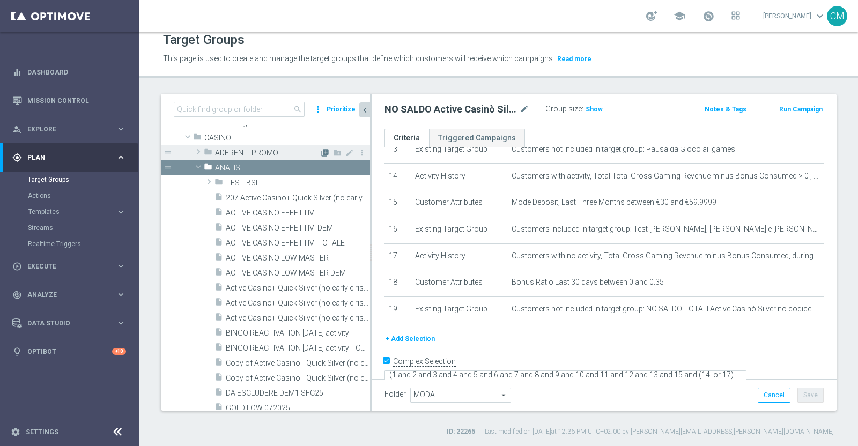
scroll to position [0, 0]
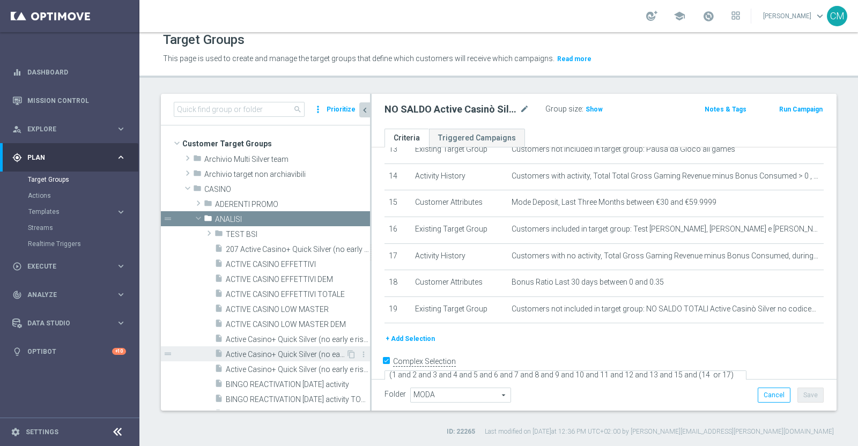
click at [297, 355] on span "Active Casino+ Quick Silver (no early e risk) CONTA DEM/Marginalità NEGATIVA <40" at bounding box center [286, 354] width 120 height 9
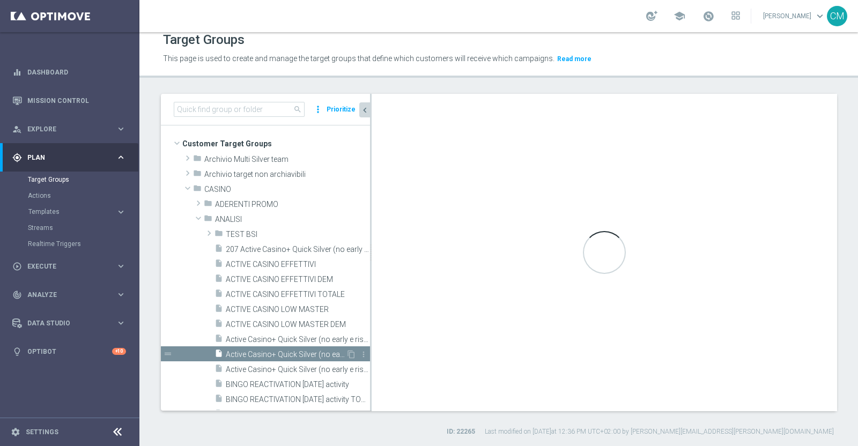
type input "ANALISI"
type textarea "( 1 and 2 and 3 and 4 and 5 and 6 and 7 and 8 and 9 and 10 and ( 11 or (17 and …"
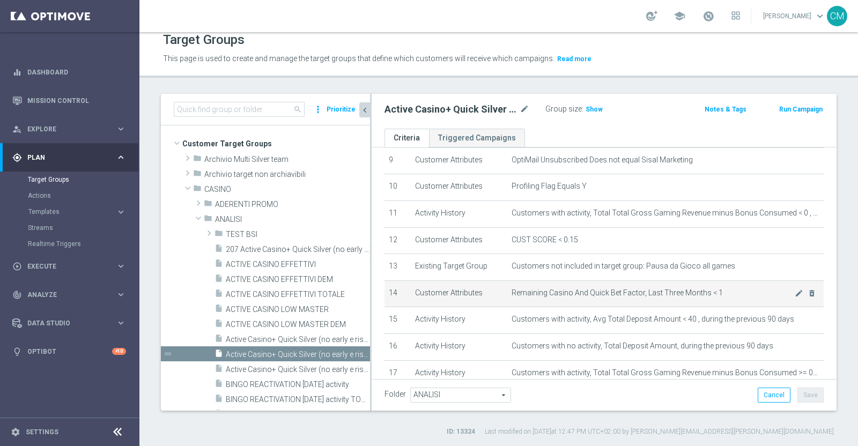
scroll to position [394, 0]
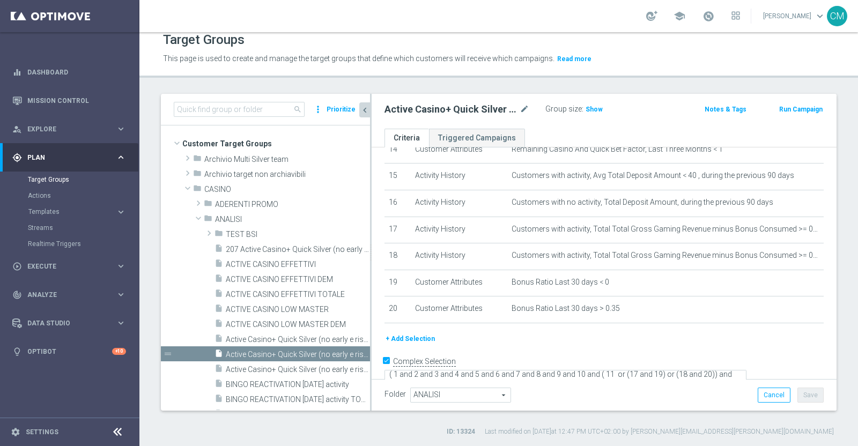
click at [405, 333] on button "+ Add Selection" at bounding box center [409, 339] width 51 height 12
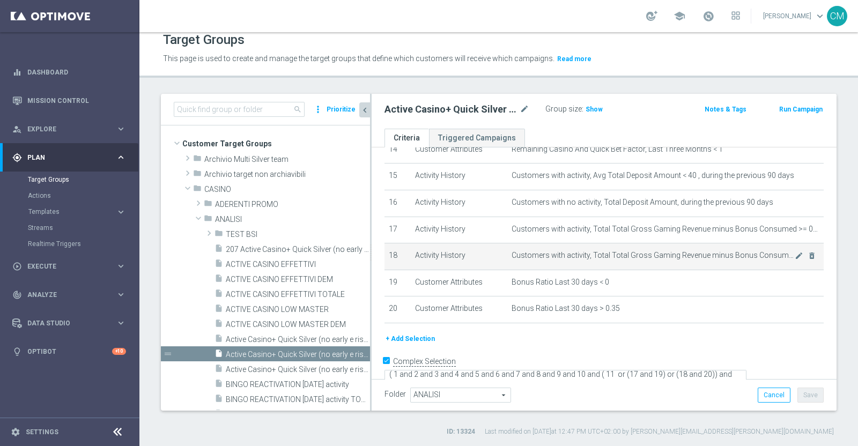
scroll to position [383, 0]
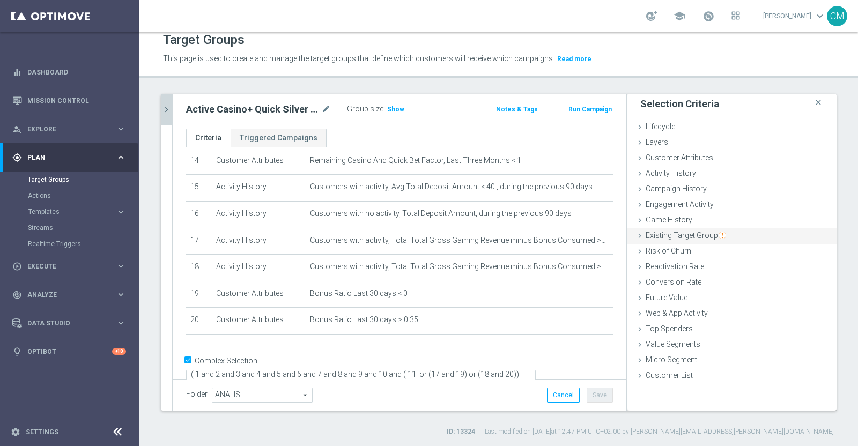
drag, startPoint x: 709, startPoint y: 229, endPoint x: 782, endPoint y: 233, distance: 73.0
click at [782, 233] on div "Existing Target Group done" at bounding box center [731, 236] width 209 height 16
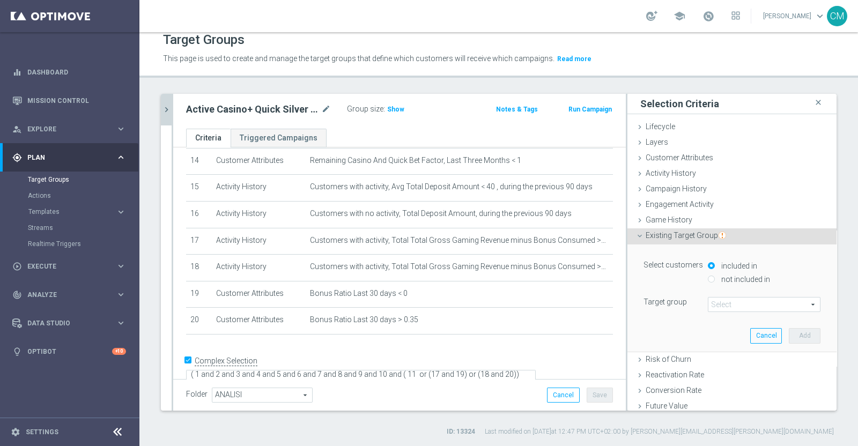
click at [739, 277] on label "not included in" at bounding box center [743, 279] width 51 height 10
click at [715, 277] on input "not included in" at bounding box center [711, 279] width 7 height 7
radio input "true"
click at [719, 307] on span at bounding box center [763, 305] width 111 height 14
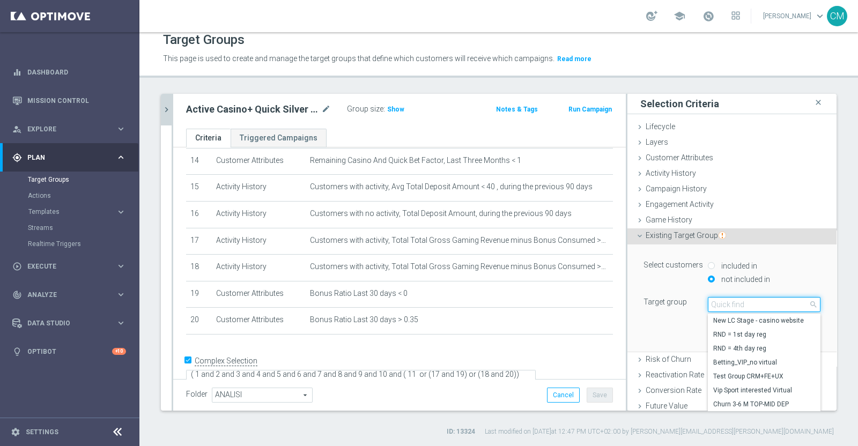
click at [719, 307] on input "search" at bounding box center [764, 304] width 113 height 15
paste input "NO SALDO TOTALI Active Casinò Silver no codice MP"
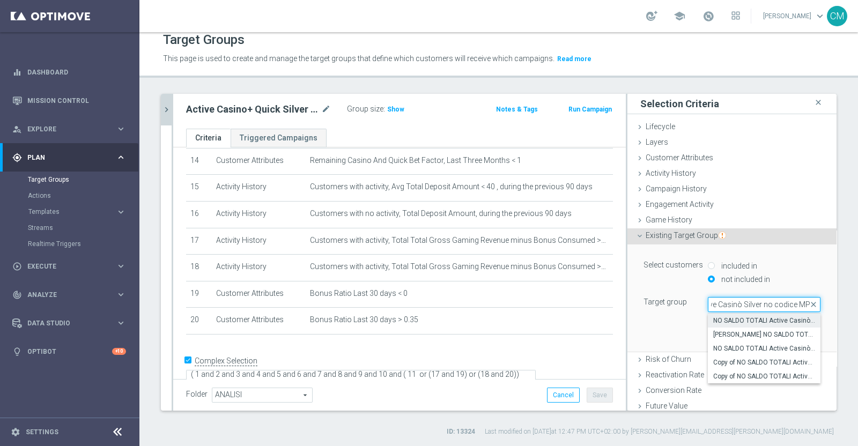
type input "NO SALDO TOTALI Active Casinò Silver no codice MP"
click at [742, 317] on span "NO SALDO TOTALI Active Casinò Silver no codice MP" at bounding box center [764, 320] width 102 height 9
type input "NO SALDO TOTALI Active Casinò Silver no codice MP"
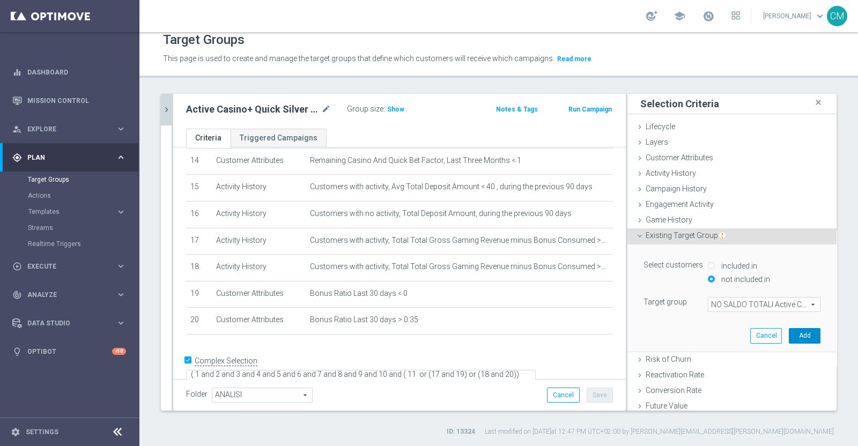
click at [789, 331] on button "Add" at bounding box center [805, 335] width 32 height 15
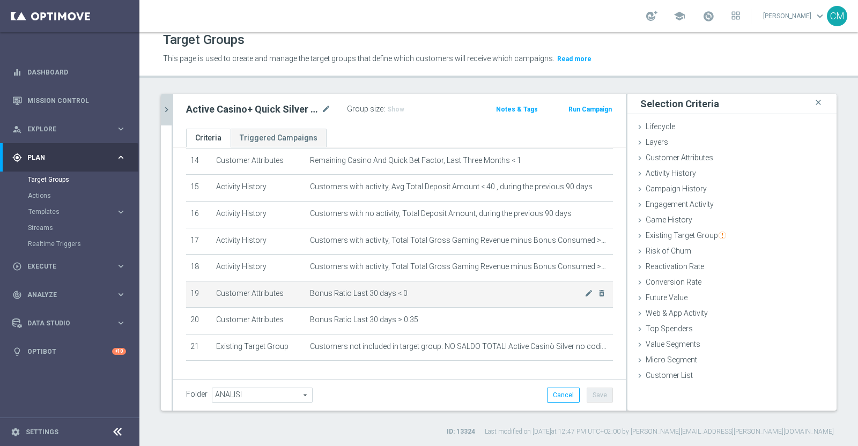
scroll to position [410, 0]
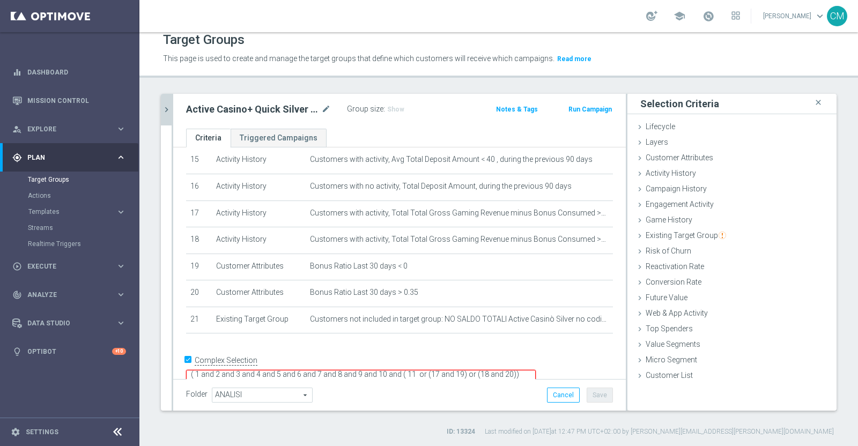
click at [404, 370] on textarea "( 1 and 2 and 3 and 4 and 5 and 6 and 7 and 8 and 9 and 10 and ( 11 or (17 and …" at bounding box center [360, 379] width 349 height 19
click at [590, 396] on button "Save" at bounding box center [599, 395] width 26 height 15
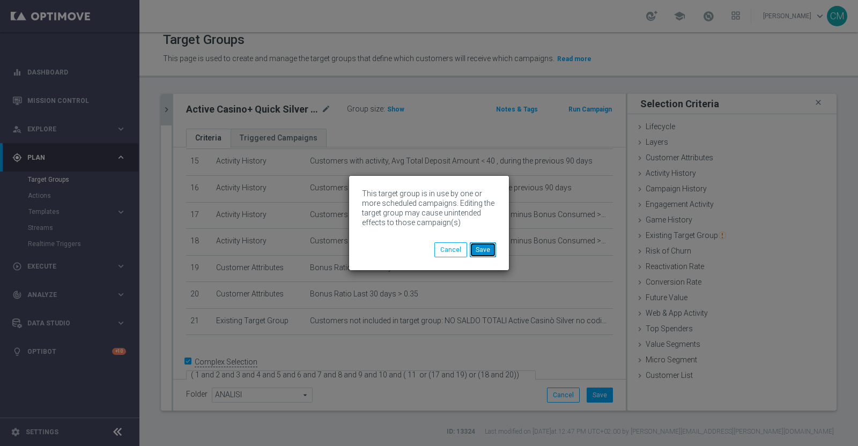
click at [477, 248] on button "Save" at bounding box center [483, 249] width 26 height 15
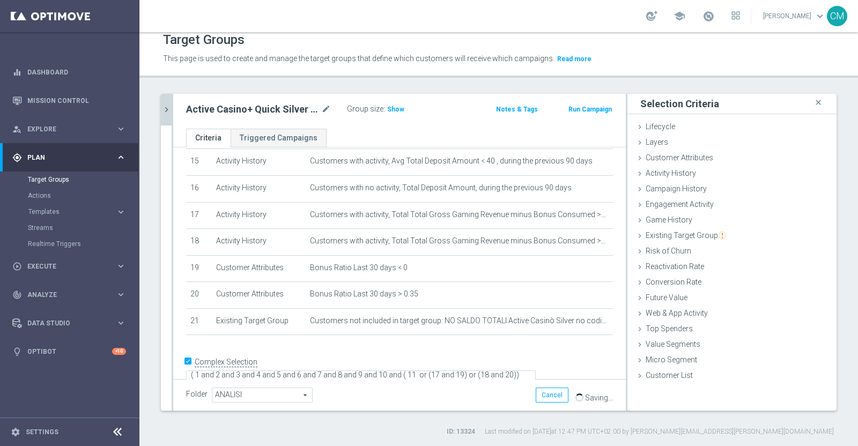
click at [166, 109] on icon "chevron_right" at bounding box center [166, 110] width 10 height 10
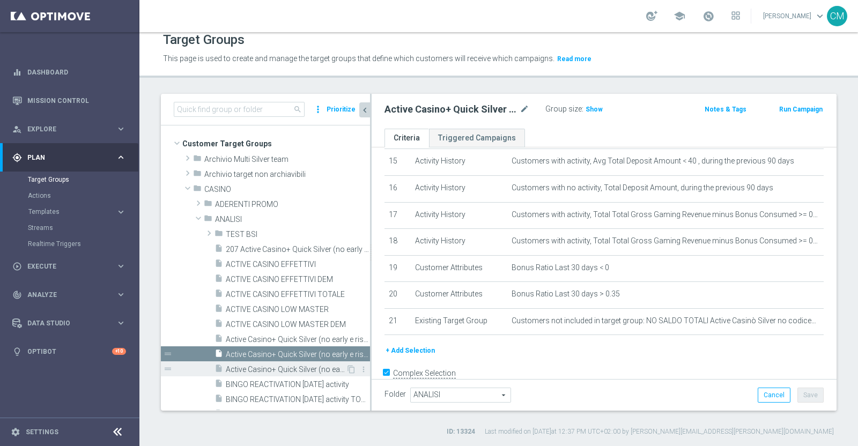
click at [292, 362] on div "insert_drive_file Active Casino+ Quick Silver (no early e risk) CONTA DEM/Margi…" at bounding box center [279, 368] width 131 height 15
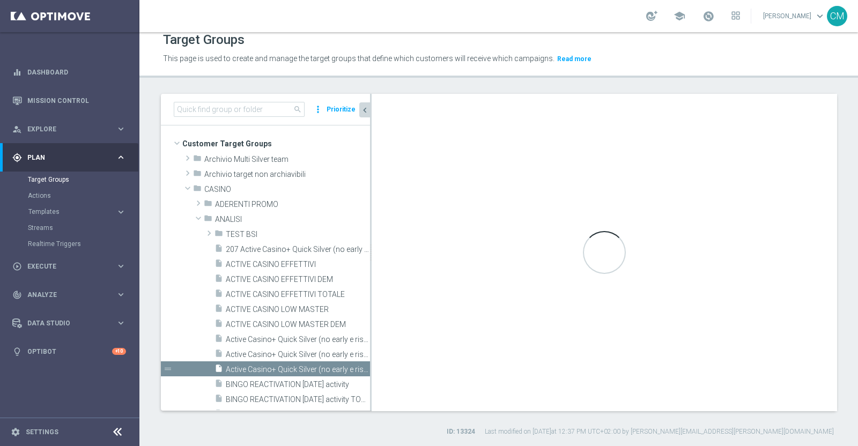
type textarea "(1 and 2 and 3 and 4 and 5 and 6 and 7 and 8 and 9 and 10 and (11 or (17 and 19…"
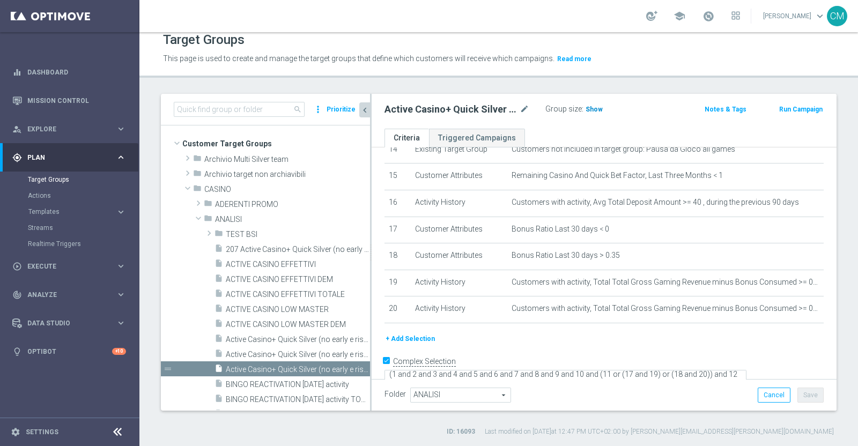
click at [589, 109] on span "Show" at bounding box center [593, 110] width 17 height 8
click at [421, 336] on button "+ Add Selection" at bounding box center [409, 339] width 51 height 12
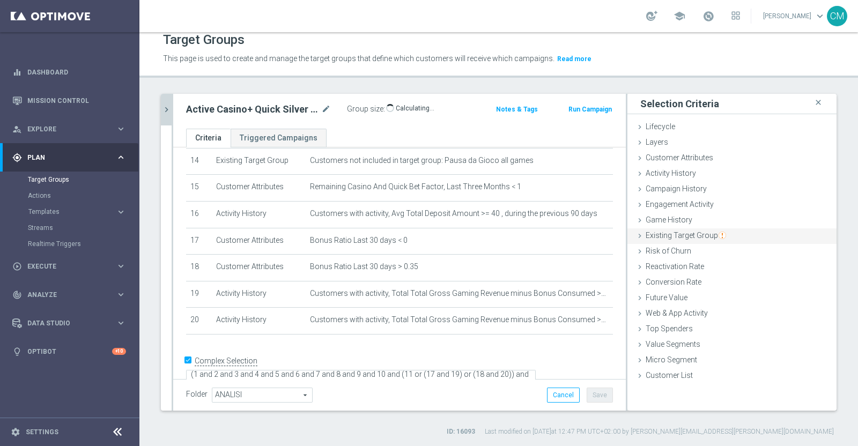
click at [709, 242] on div "Existing Target Group done selection saved" at bounding box center [731, 236] width 209 height 16
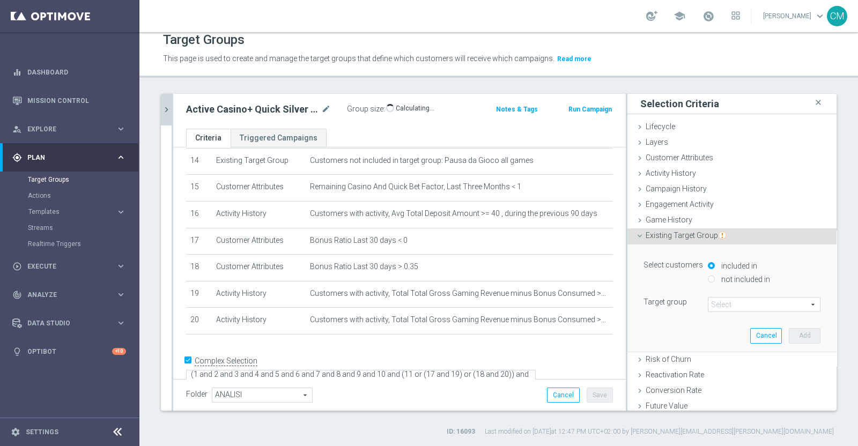
click at [718, 277] on label "not included in" at bounding box center [743, 279] width 51 height 10
click at [713, 277] on input "not included in" at bounding box center [711, 279] width 7 height 7
radio input "true"
click at [715, 295] on div "Select customers included in not included in Target group Select arrow_drop_dow…" at bounding box center [731, 285] width 177 height 54
click at [715, 300] on span at bounding box center [763, 305] width 111 height 14
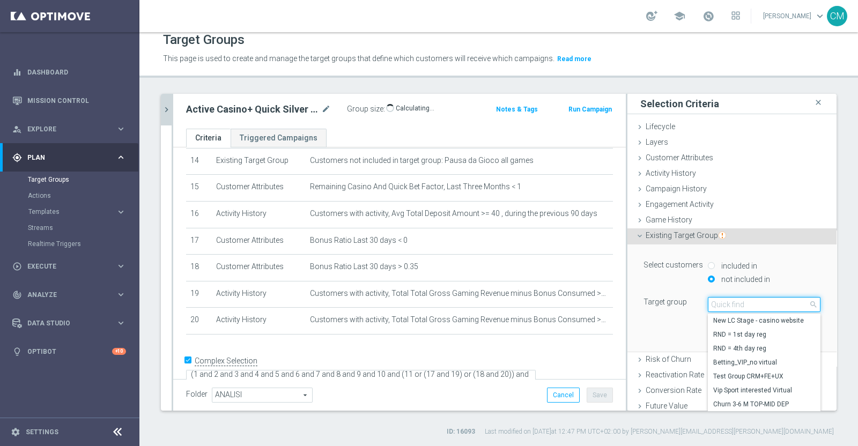
click at [715, 300] on input "search" at bounding box center [764, 304] width 113 height 15
paste input "NO SALDO TOTALI Active Casinò Silver no codice MP"
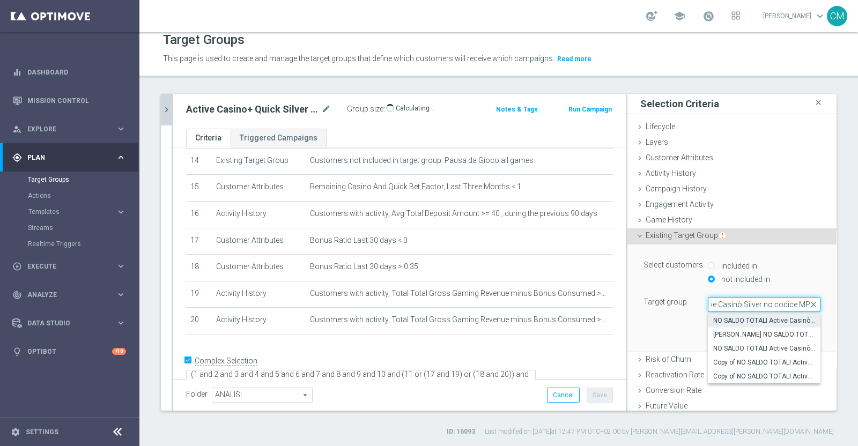
type input "NO SALDO TOTALI Active Casinò Silver no codice MP"
click at [740, 316] on span "NO SALDO TOTALI Active Casinò Silver no codice MP" at bounding box center [764, 320] width 102 height 9
type input "NO SALDO TOTALI Active Casinò Silver no codice MP"
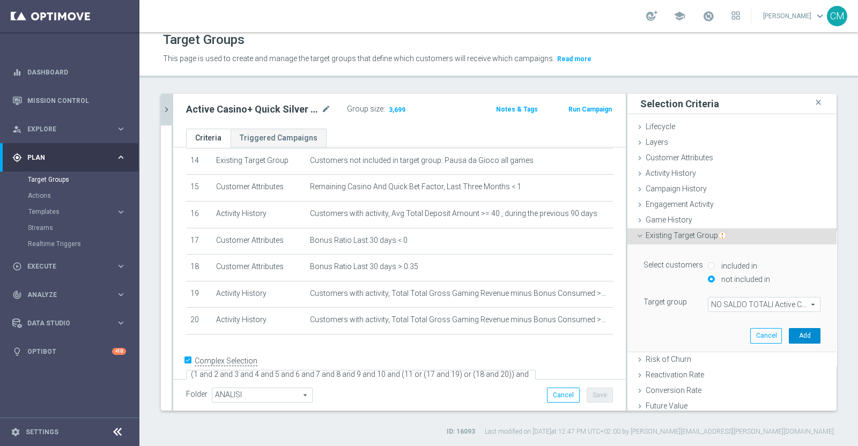
click at [790, 333] on button "Add" at bounding box center [805, 335] width 32 height 15
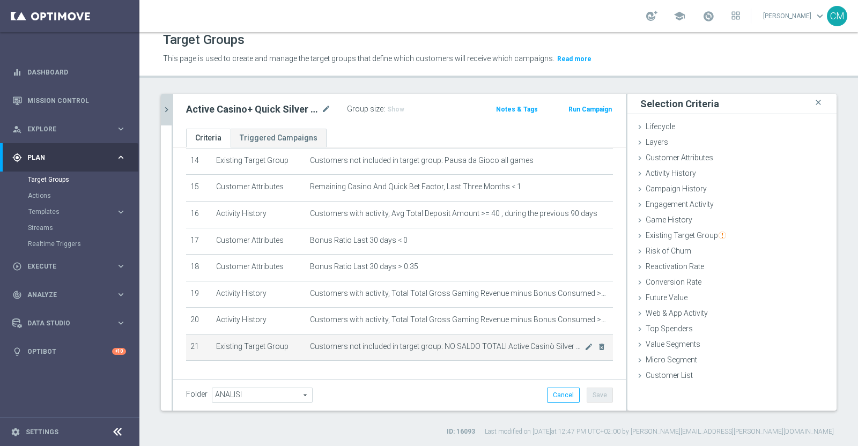
scroll to position [410, 0]
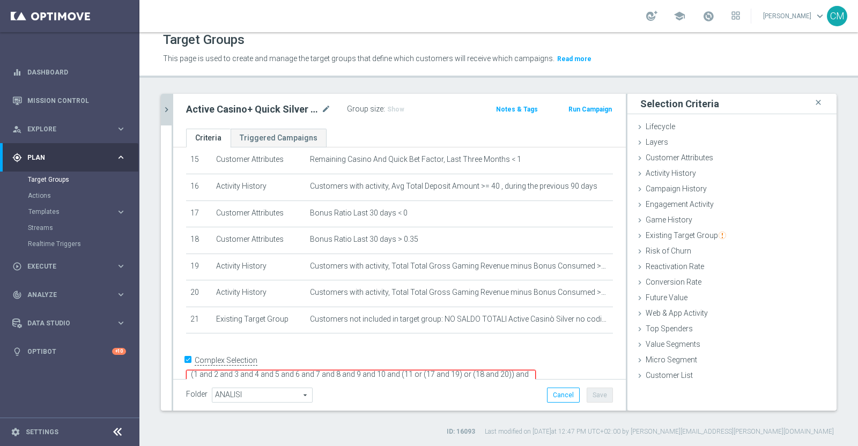
click at [381, 370] on textarea "(1 and 2 and 3 and 4 and 5 and 6 and 7 and 8 and 9 and 10 and (11 or (17 and 19…" at bounding box center [360, 379] width 349 height 19
type textarea "(1 and 2 and 3 and 4 and 5 and 6 and 7 and 8 and 9 and 10 and (11 or (17 and 19…"
click at [592, 392] on button "Save" at bounding box center [599, 395] width 26 height 15
click at [389, 107] on span "Show" at bounding box center [395, 110] width 17 height 8
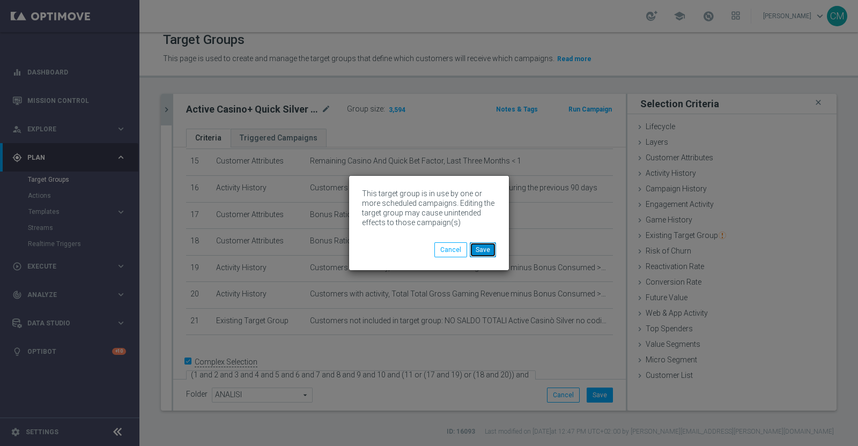
click at [482, 248] on button "Save" at bounding box center [483, 249] width 26 height 15
